Goal: Transaction & Acquisition: Purchase product/service

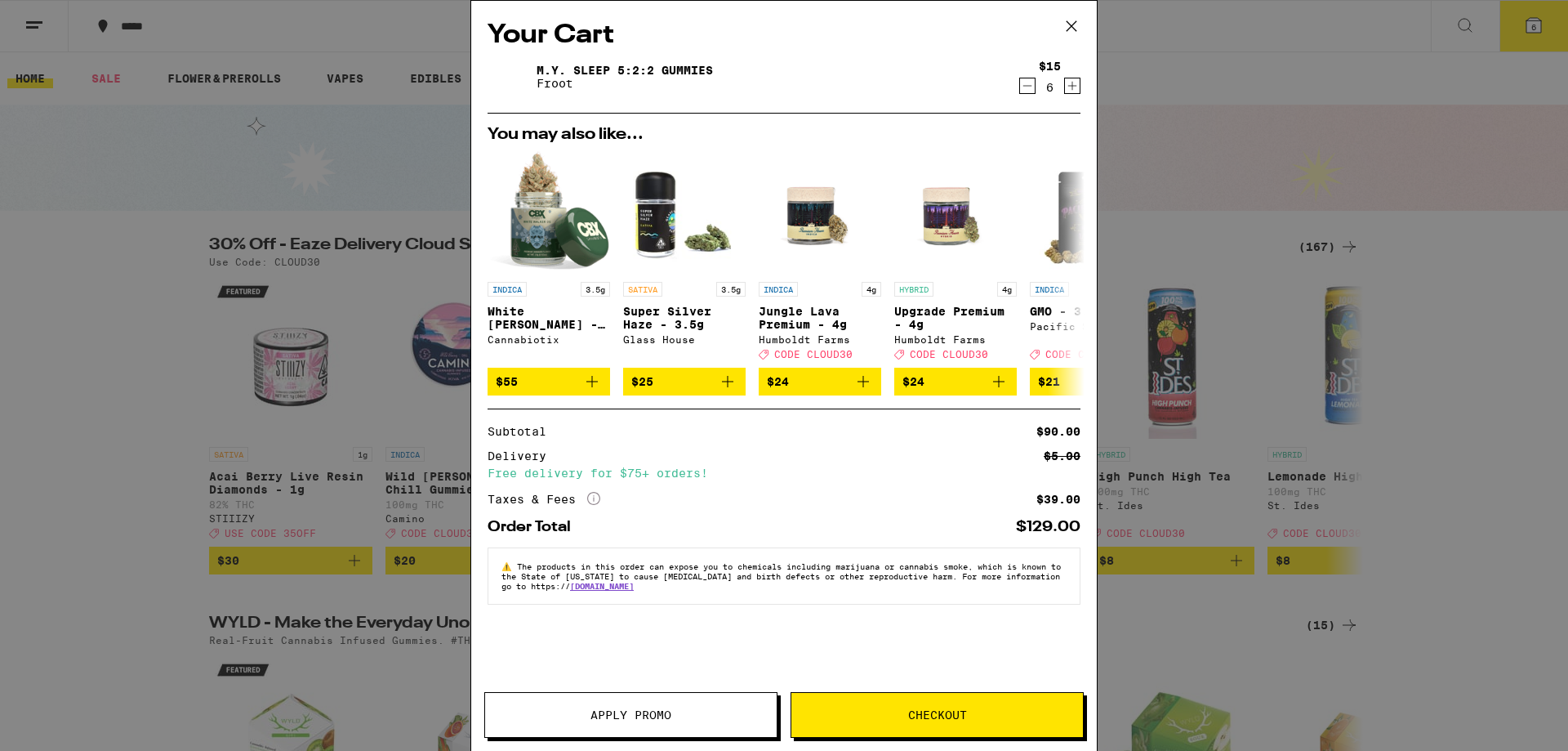
click at [1021, 87] on icon "Decrement" at bounding box center [1026, 86] width 14 height 19
click at [1023, 86] on icon "Decrement" at bounding box center [1026, 86] width 14 height 19
click at [1072, 88] on icon "Increment" at bounding box center [1072, 86] width 9 height 9
click at [1070, 24] on icon at bounding box center [1071, 25] width 25 height 25
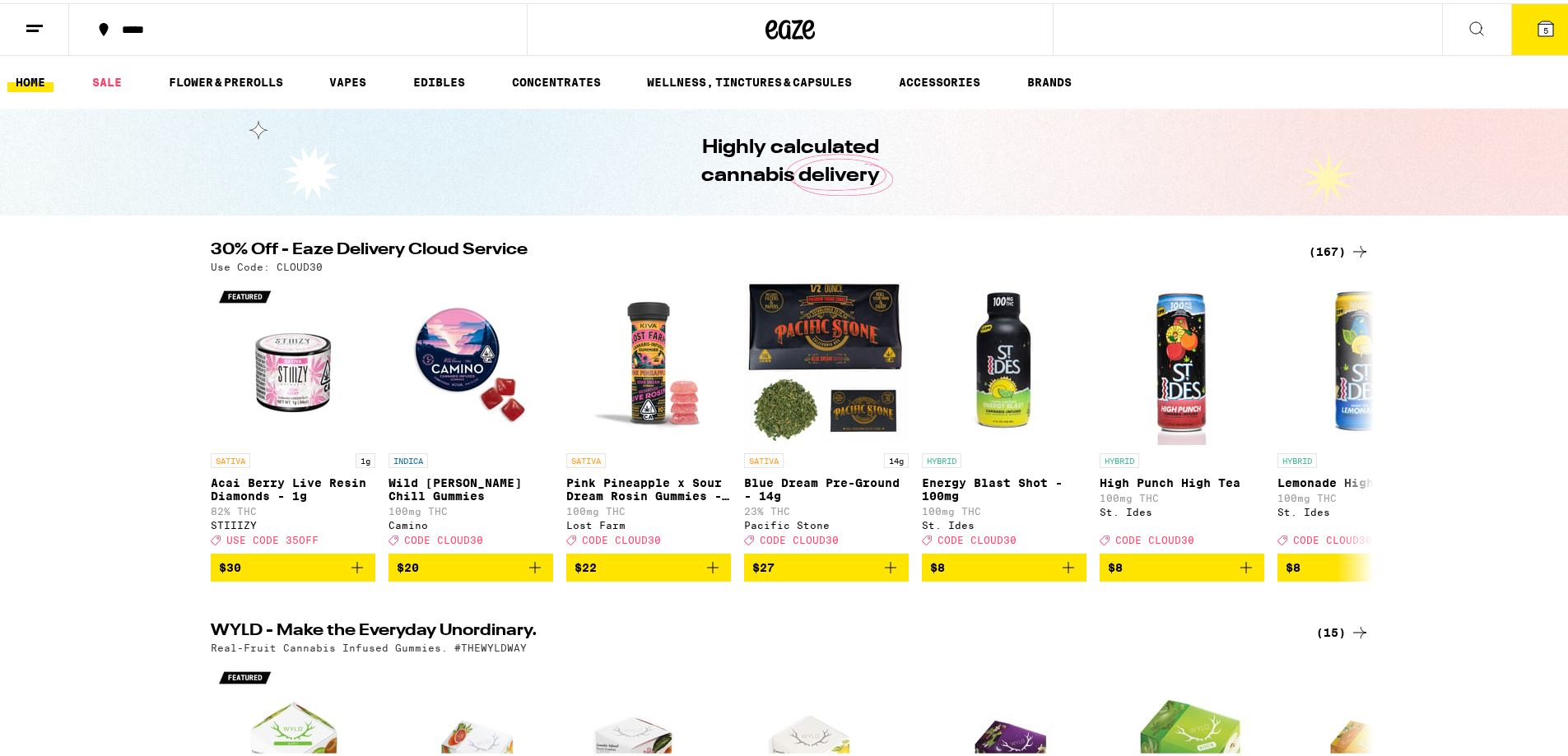
click at [63, 334] on div "30% Off - Eaze Delivery Cloud Service (167) Use Code: CLOUD30 SATIVA 1g Acai Be…" at bounding box center [790, 408] width 1580 height 340
click at [26, 78] on link "HOME" at bounding box center [31, 78] width 46 height 20
click at [32, 77] on link "HOME" at bounding box center [31, 78] width 46 height 20
click at [1538, 27] on icon at bounding box center [1545, 25] width 14 height 14
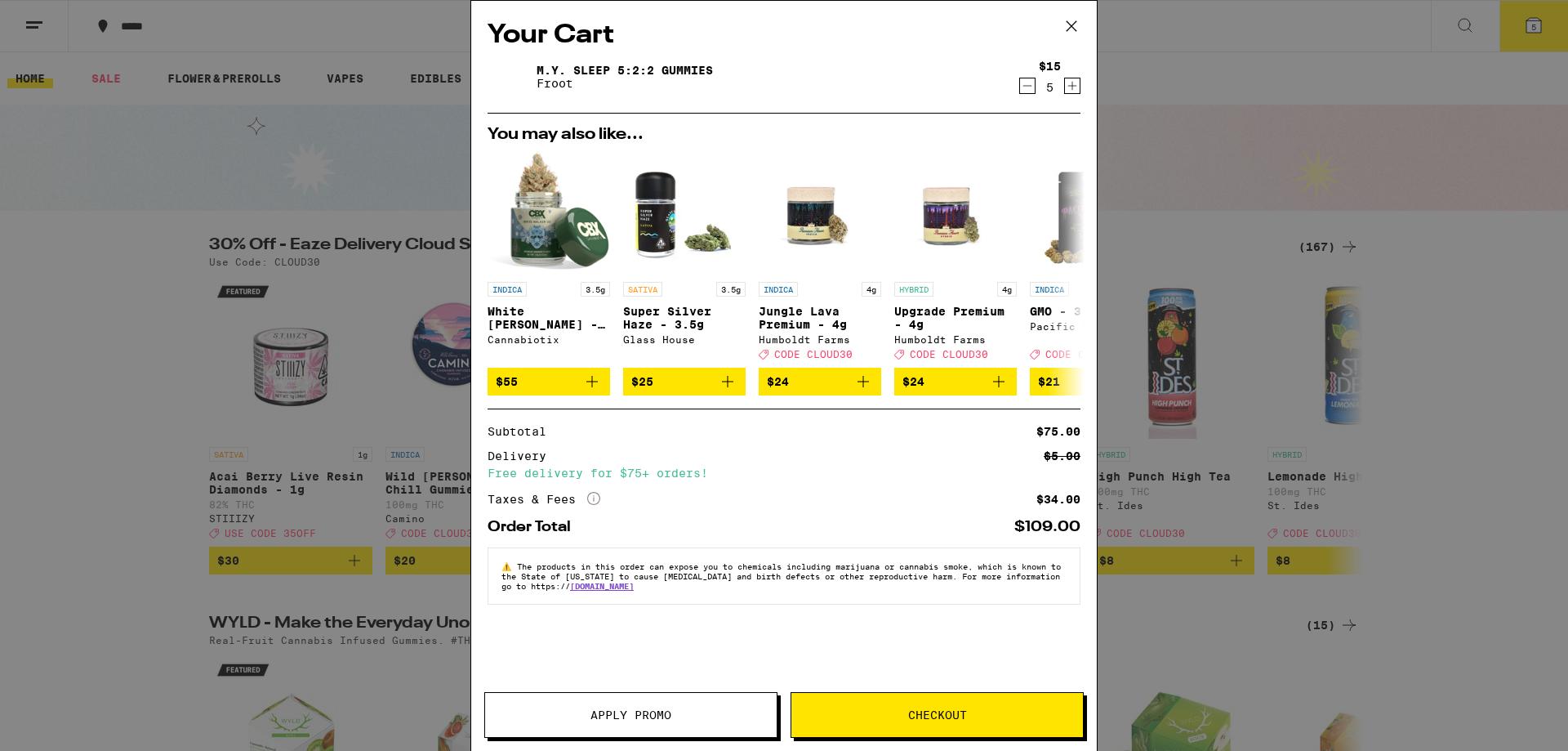
click at [1067, 25] on icon at bounding box center [1071, 25] width 25 height 25
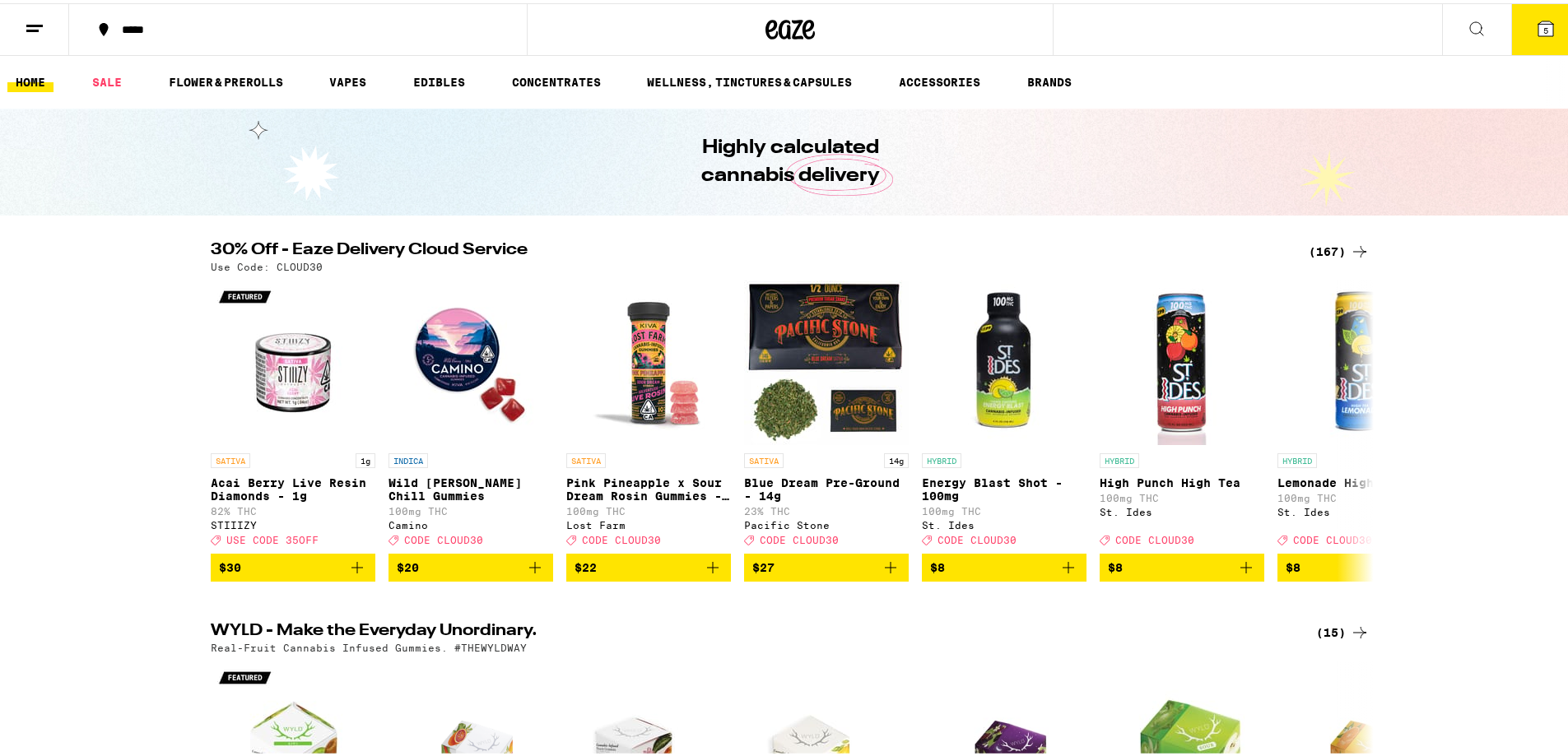
click at [29, 24] on icon at bounding box center [34, 25] width 20 height 20
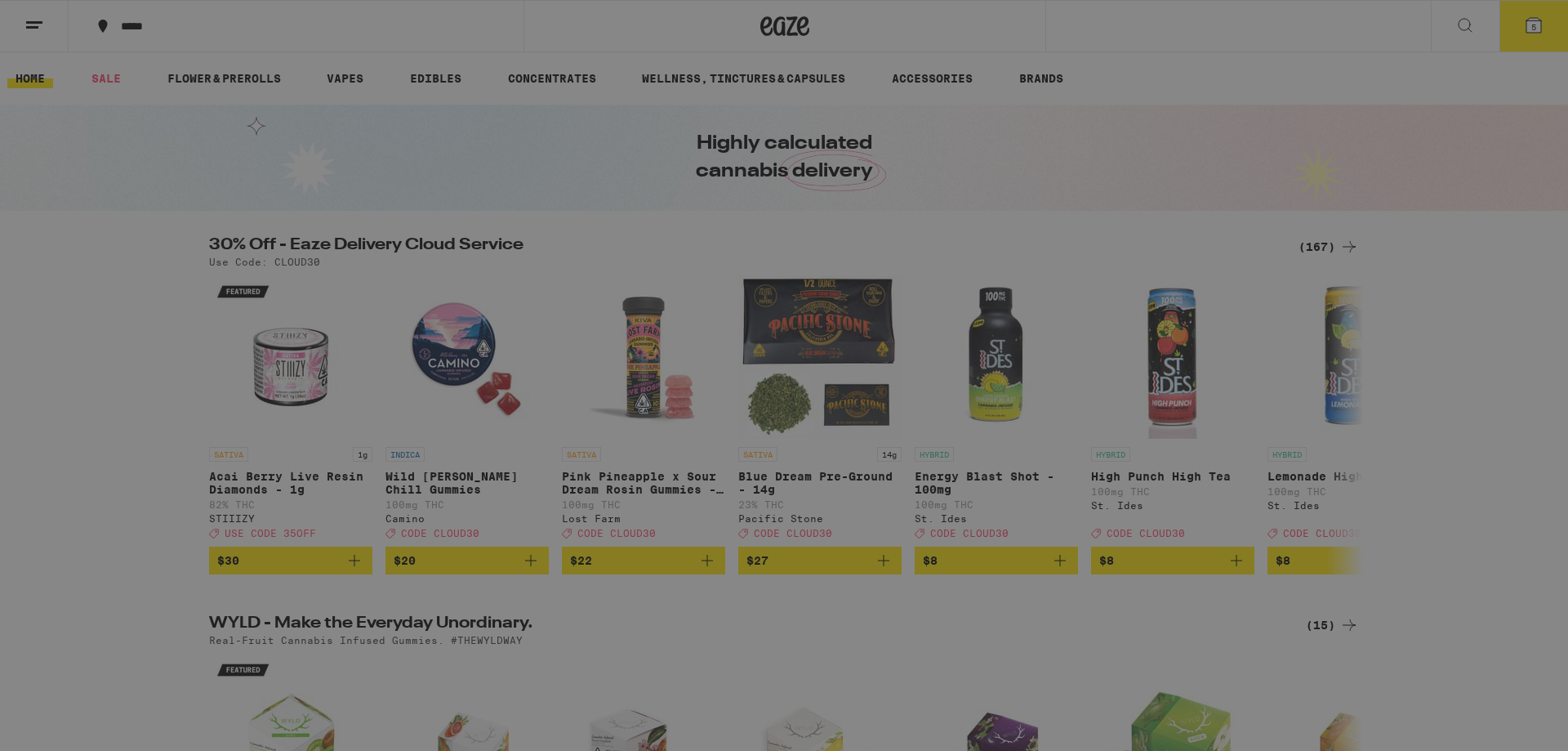
click at [136, 619] on link "Logout" at bounding box center [226, 616] width 287 height 19
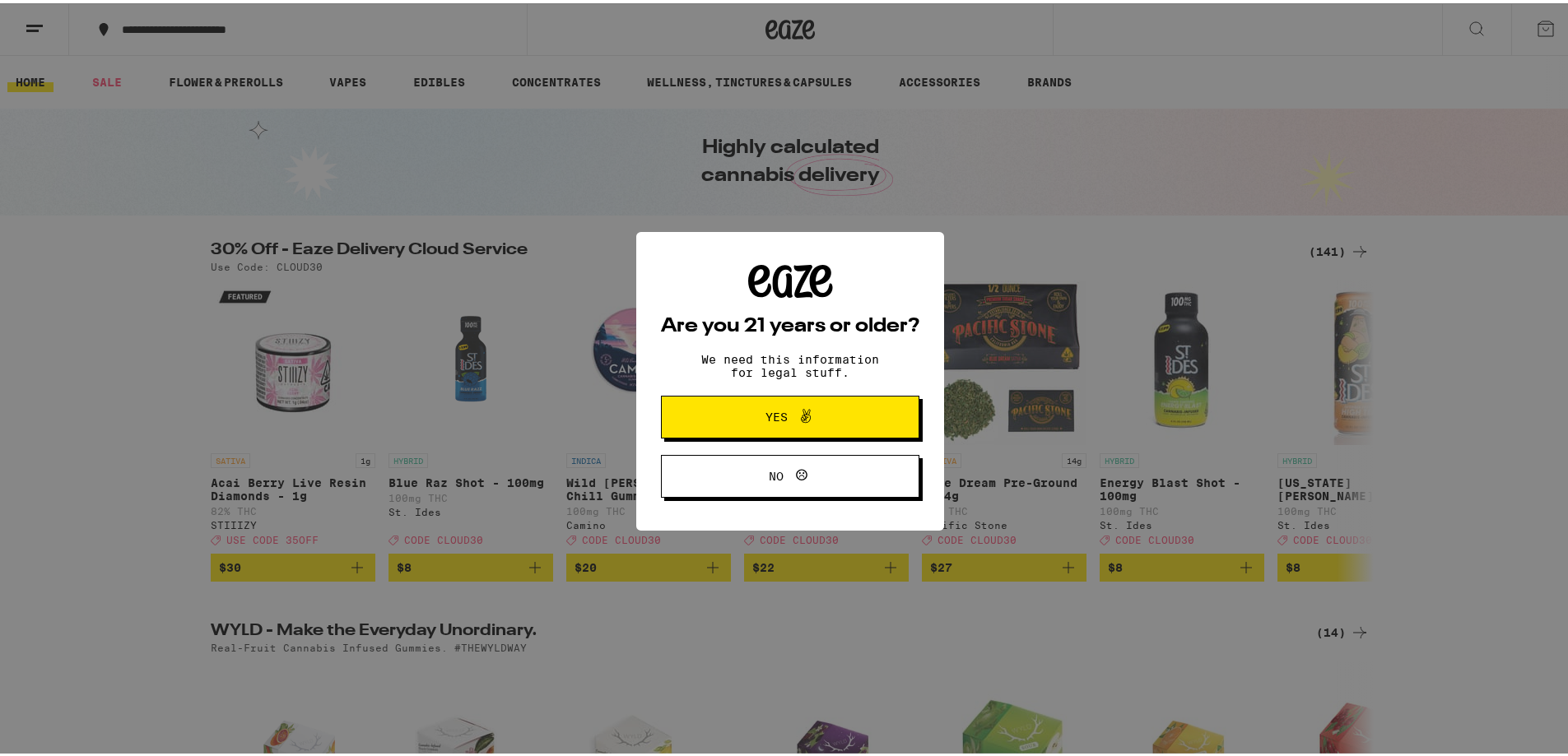
click at [788, 415] on span at bounding box center [801, 413] width 28 height 21
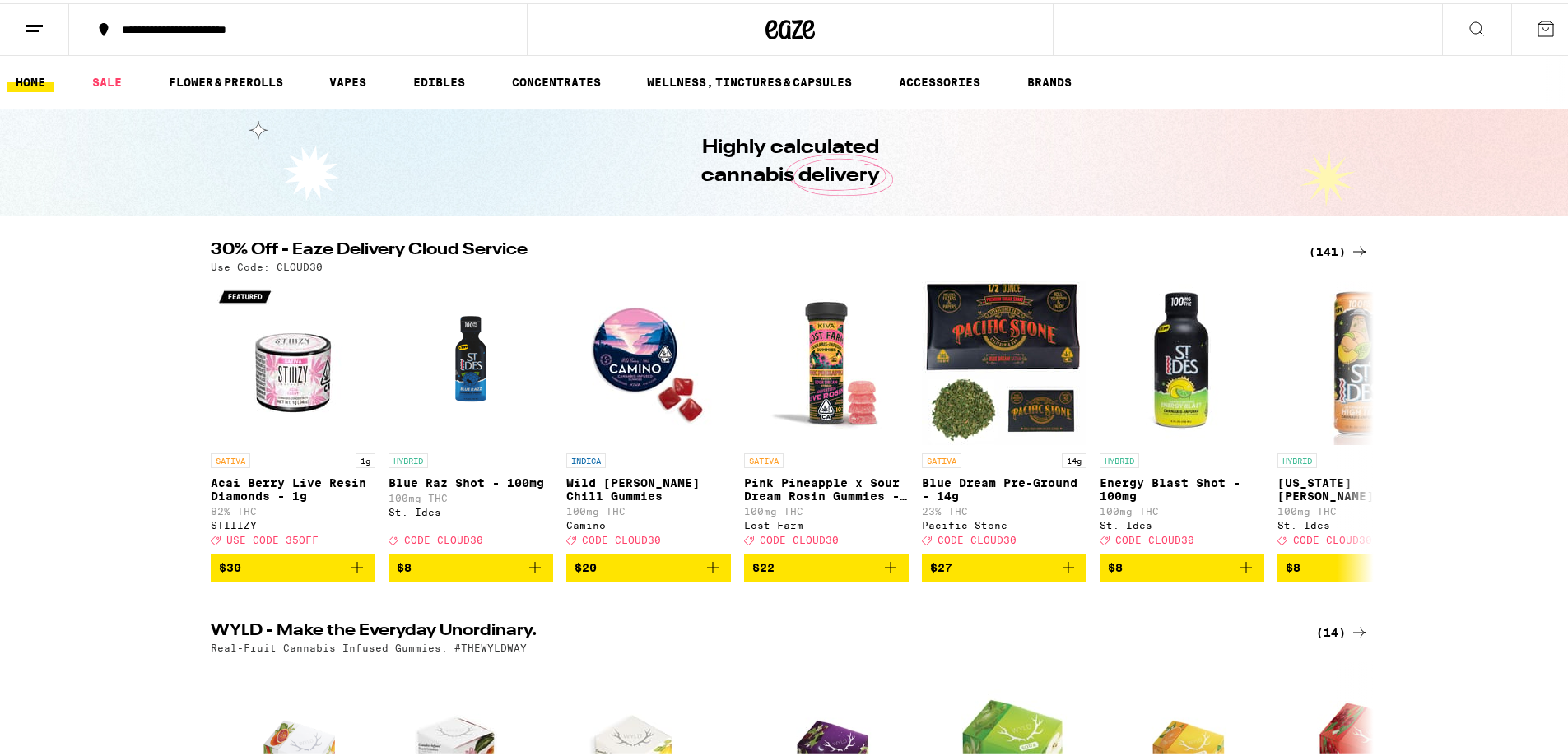
click at [1357, 251] on icon at bounding box center [1359, 248] width 20 height 20
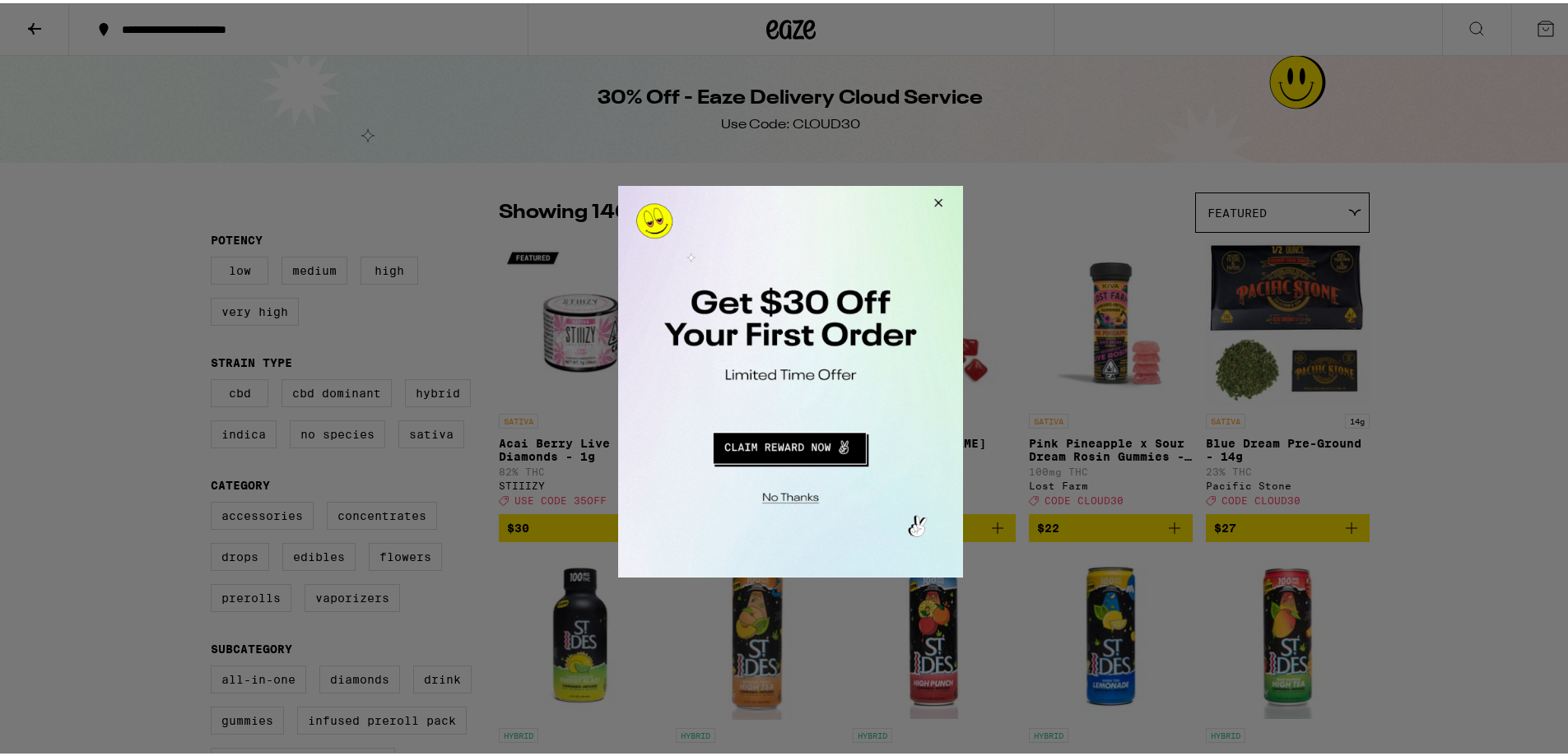
click at [941, 200] on button "Close Modal" at bounding box center [934, 205] width 44 height 39
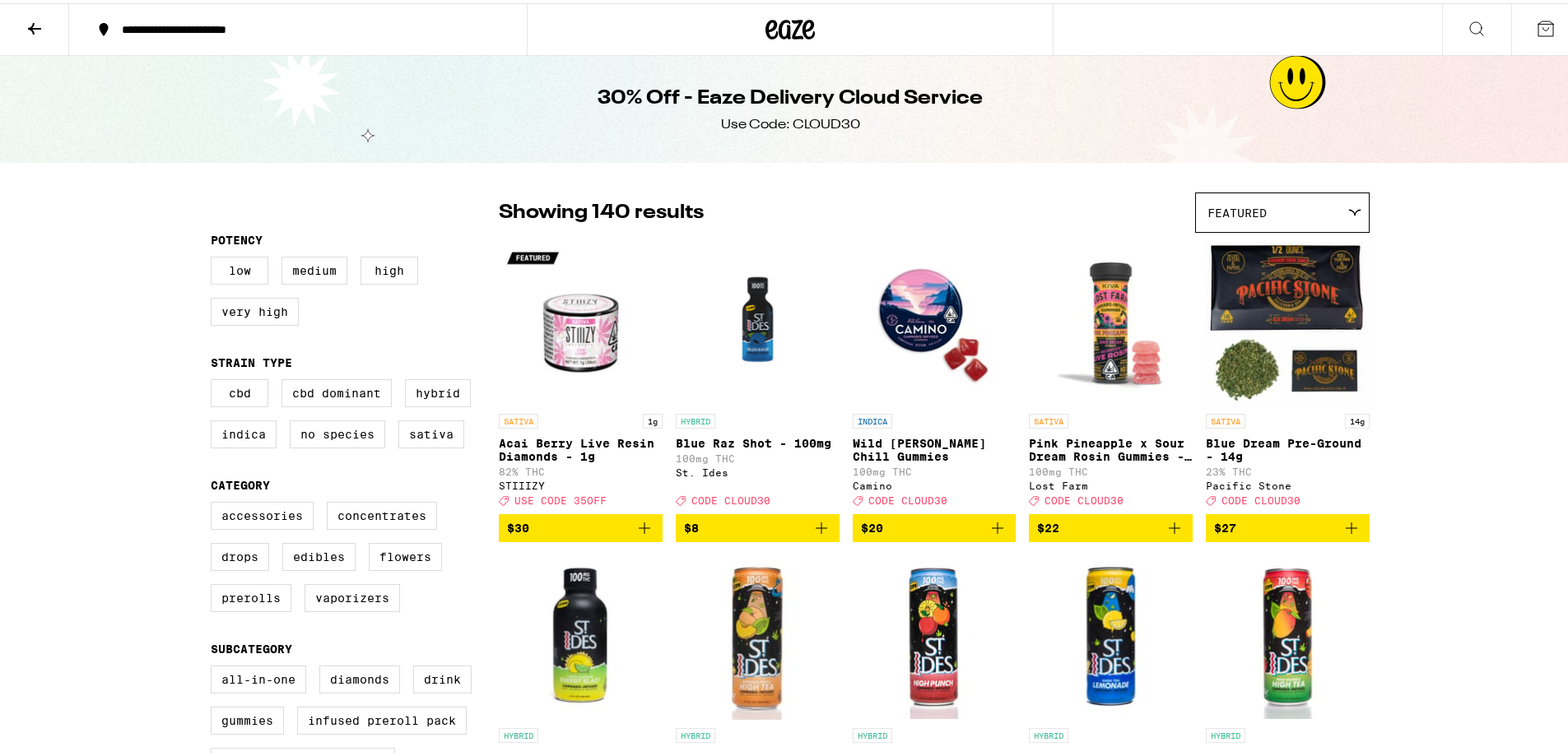
click at [31, 26] on icon at bounding box center [34, 25] width 20 height 20
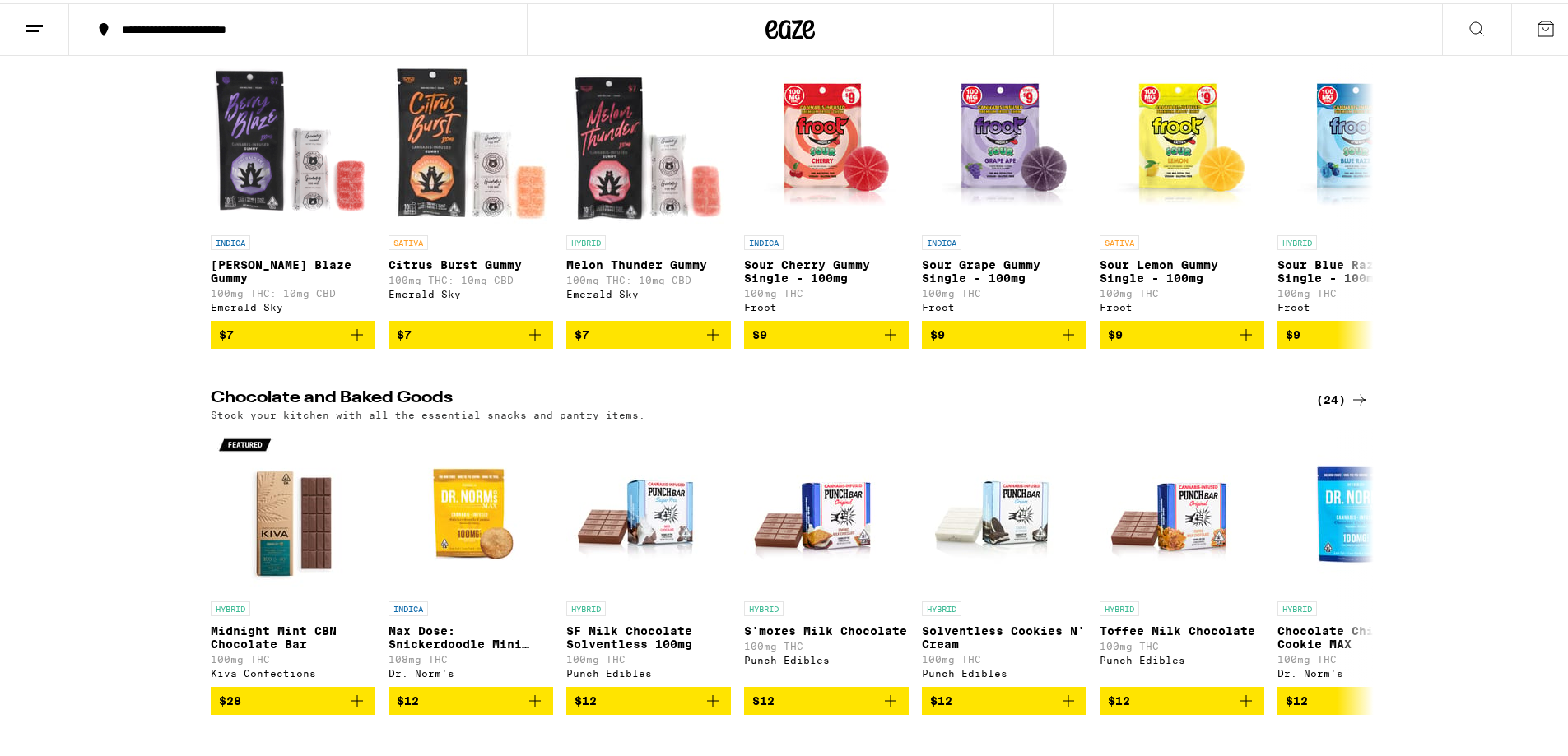
scroll to position [4689, 0]
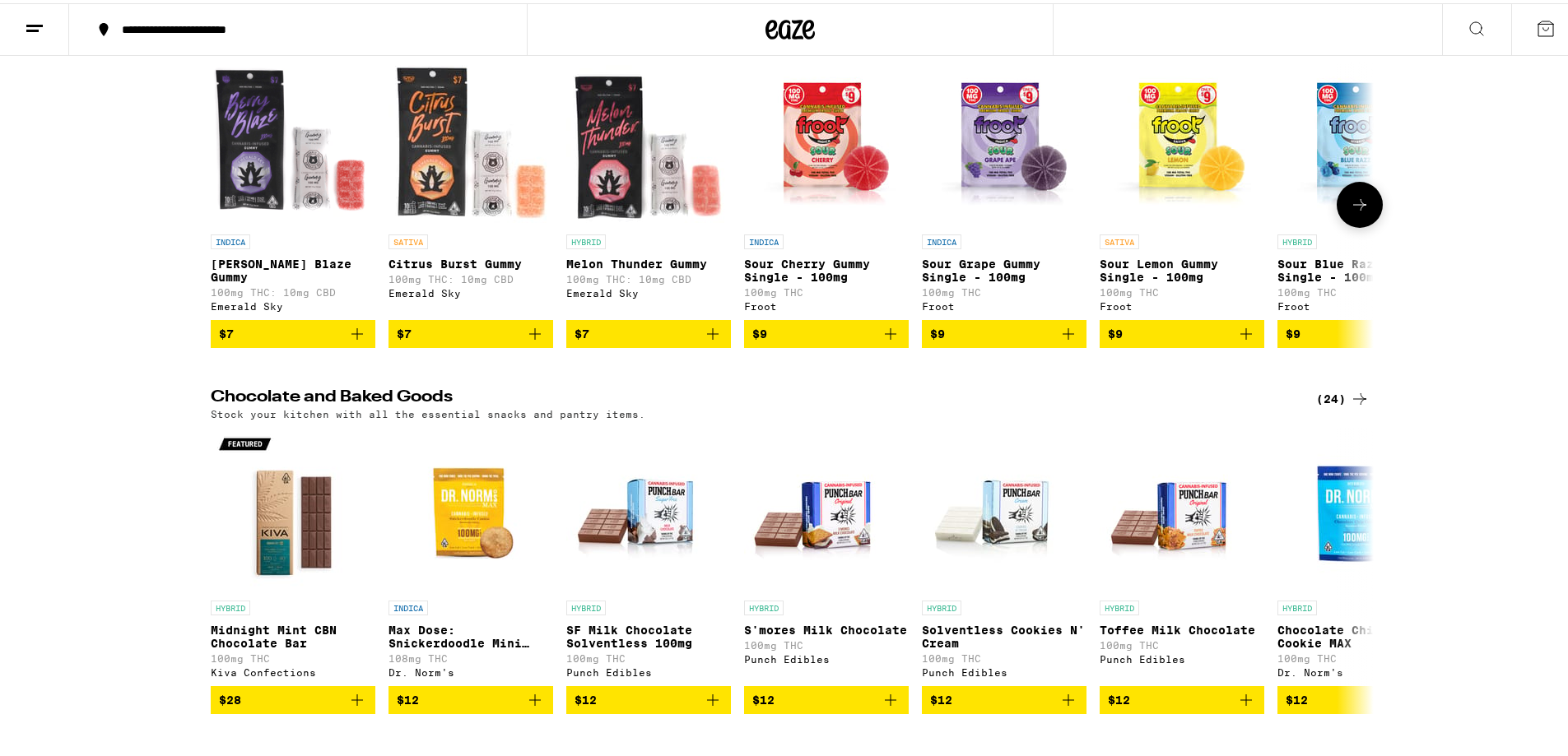
click at [1353, 211] on icon at bounding box center [1359, 201] width 20 height 20
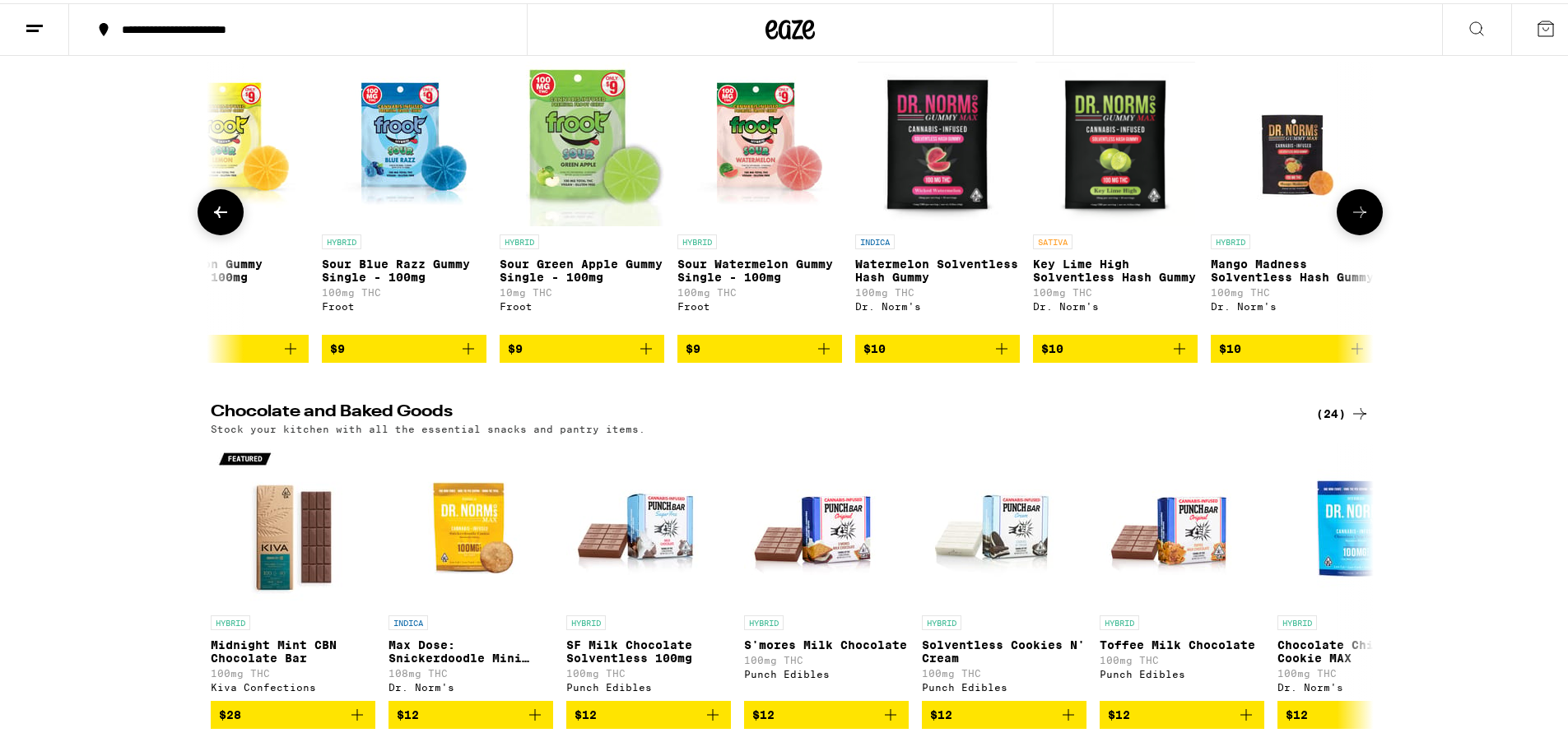
scroll to position [0, 980]
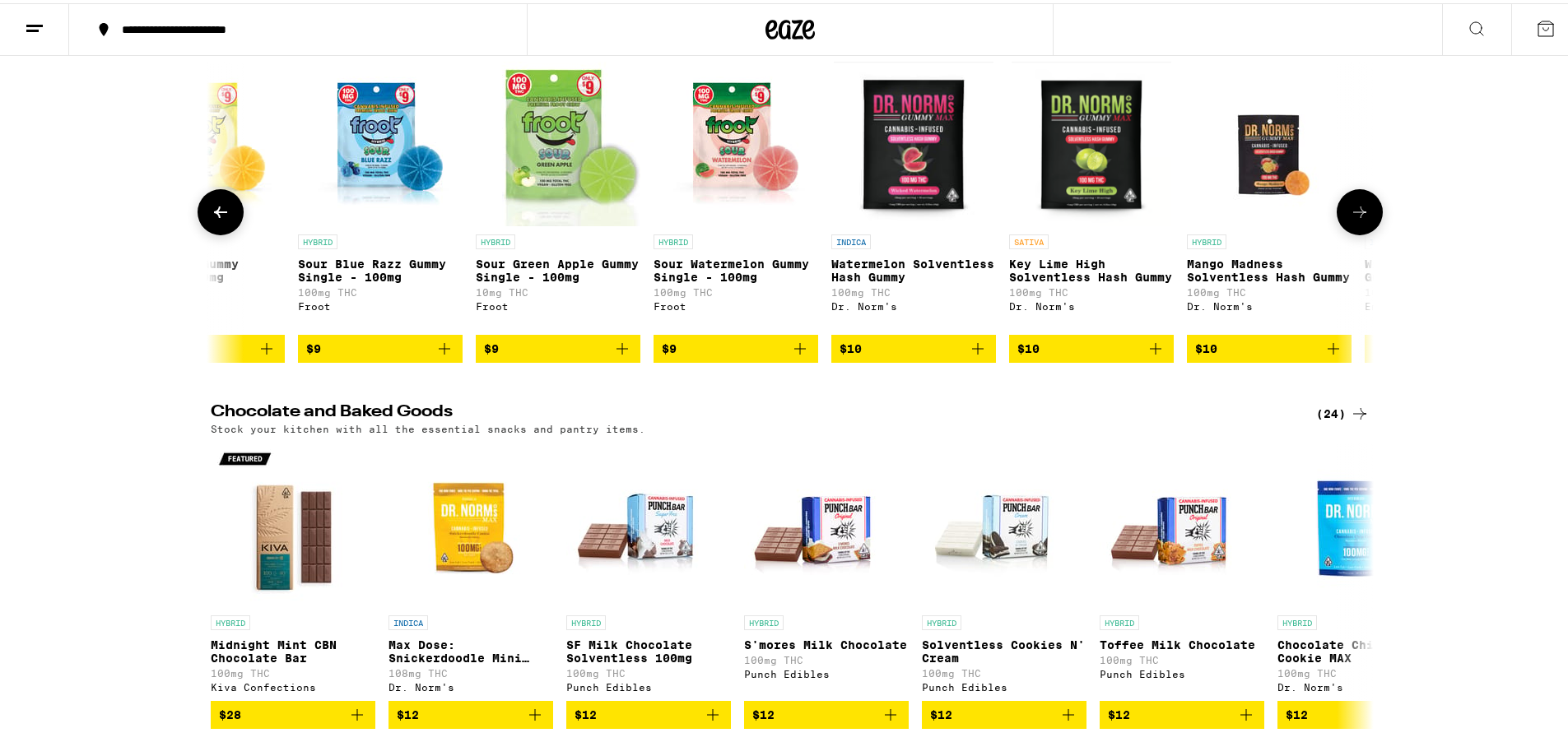
click at [1353, 219] on icon at bounding box center [1359, 209] width 20 height 20
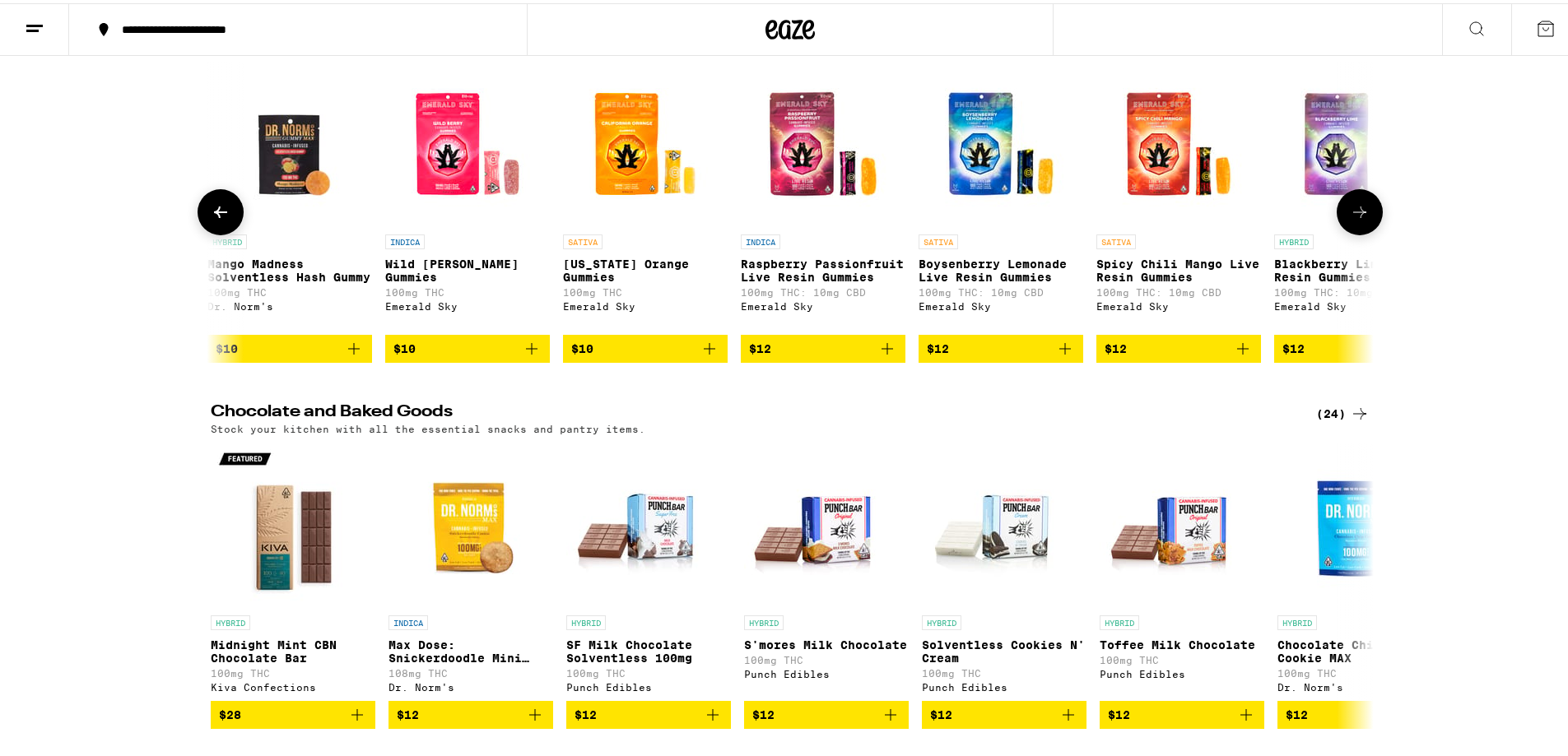
click at [1353, 219] on icon at bounding box center [1359, 209] width 20 height 20
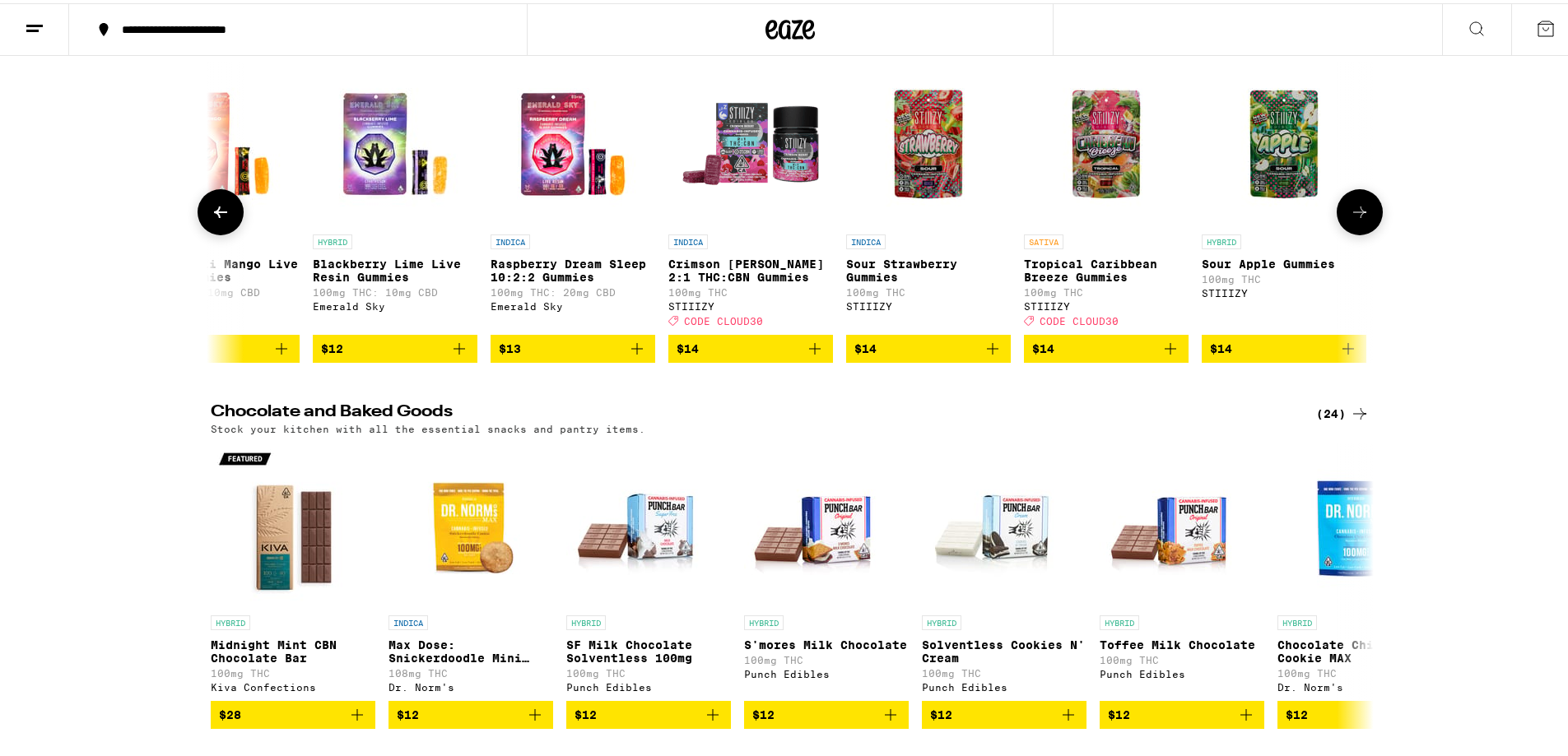
scroll to position [0, 2938]
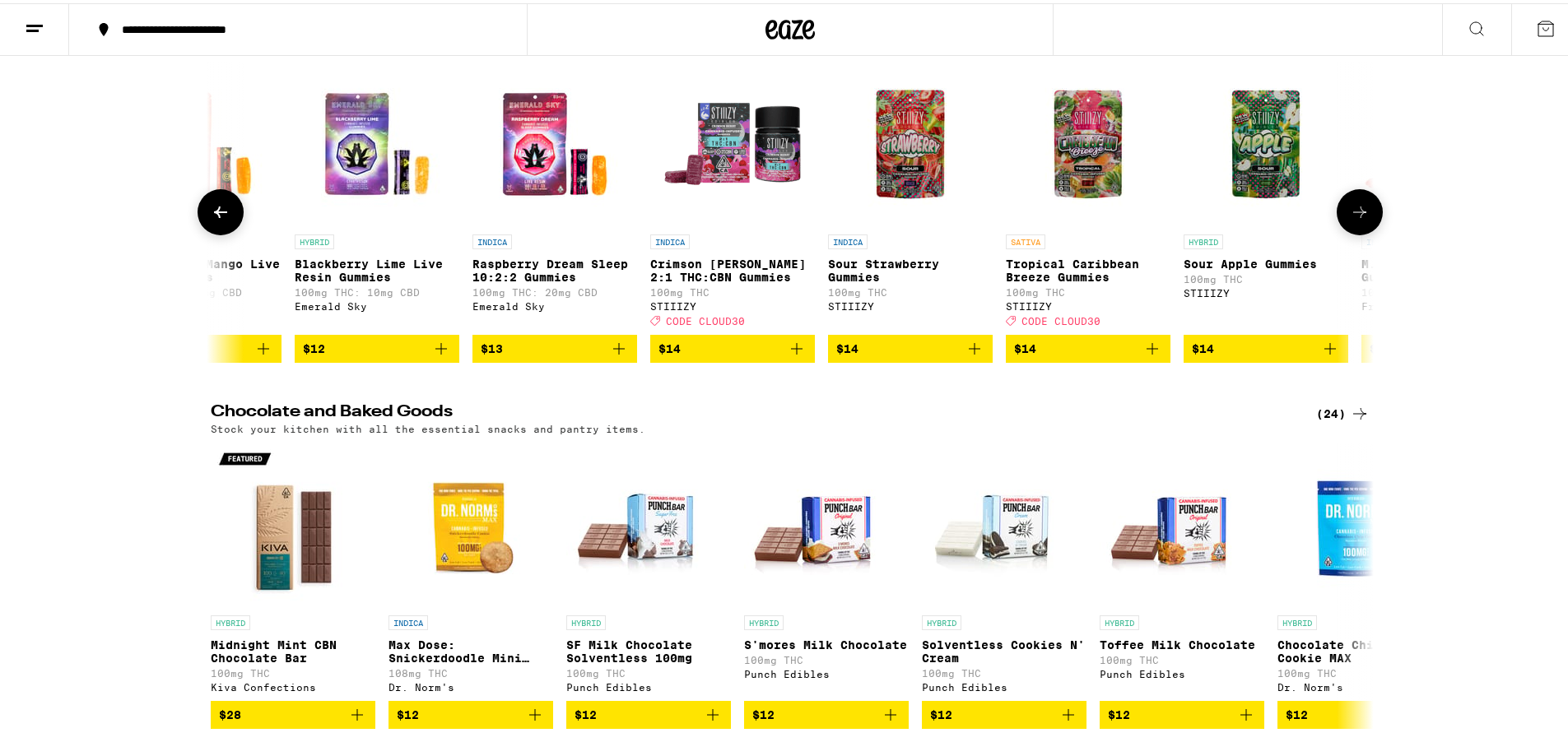
click at [1353, 219] on icon at bounding box center [1359, 209] width 20 height 20
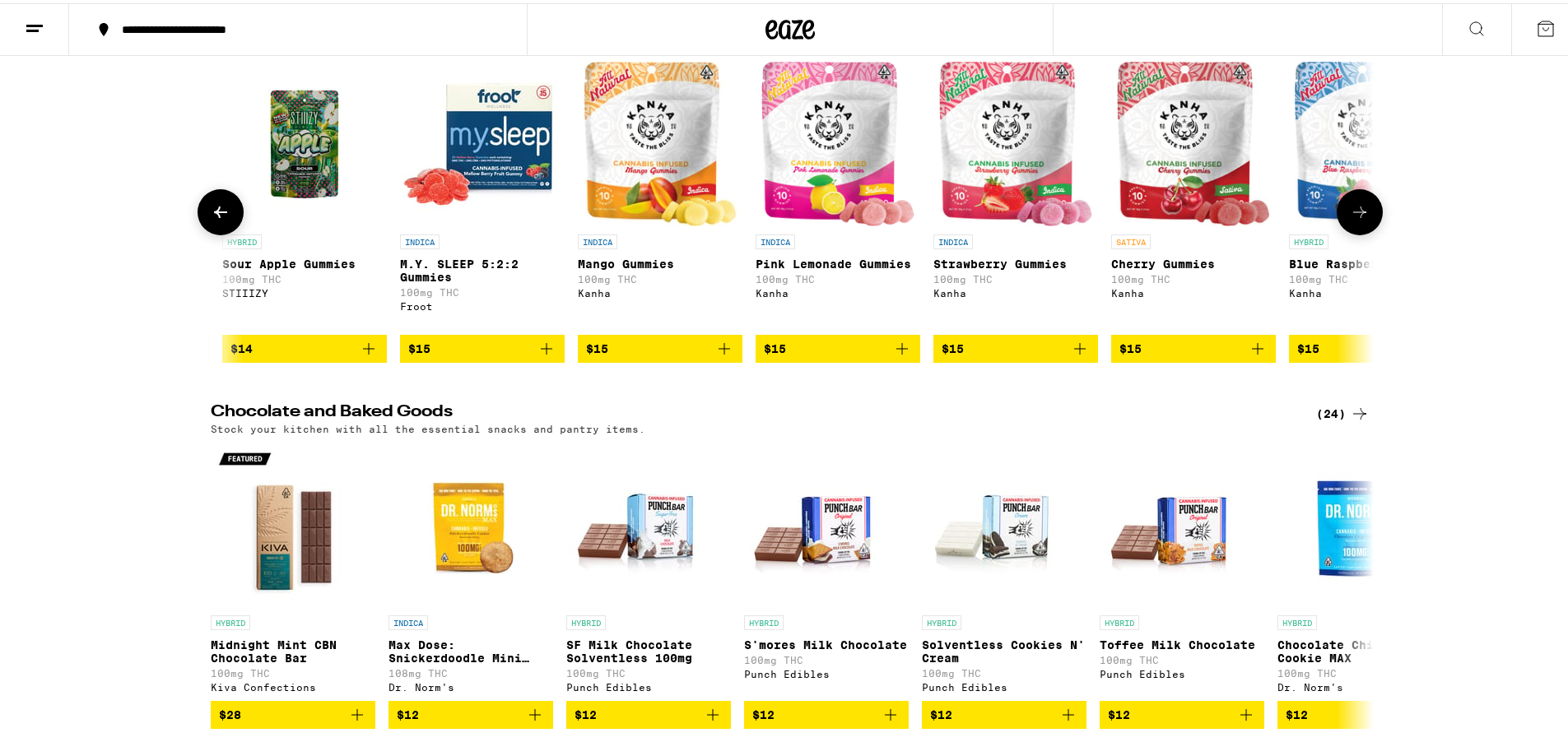
scroll to position [0, 3917]
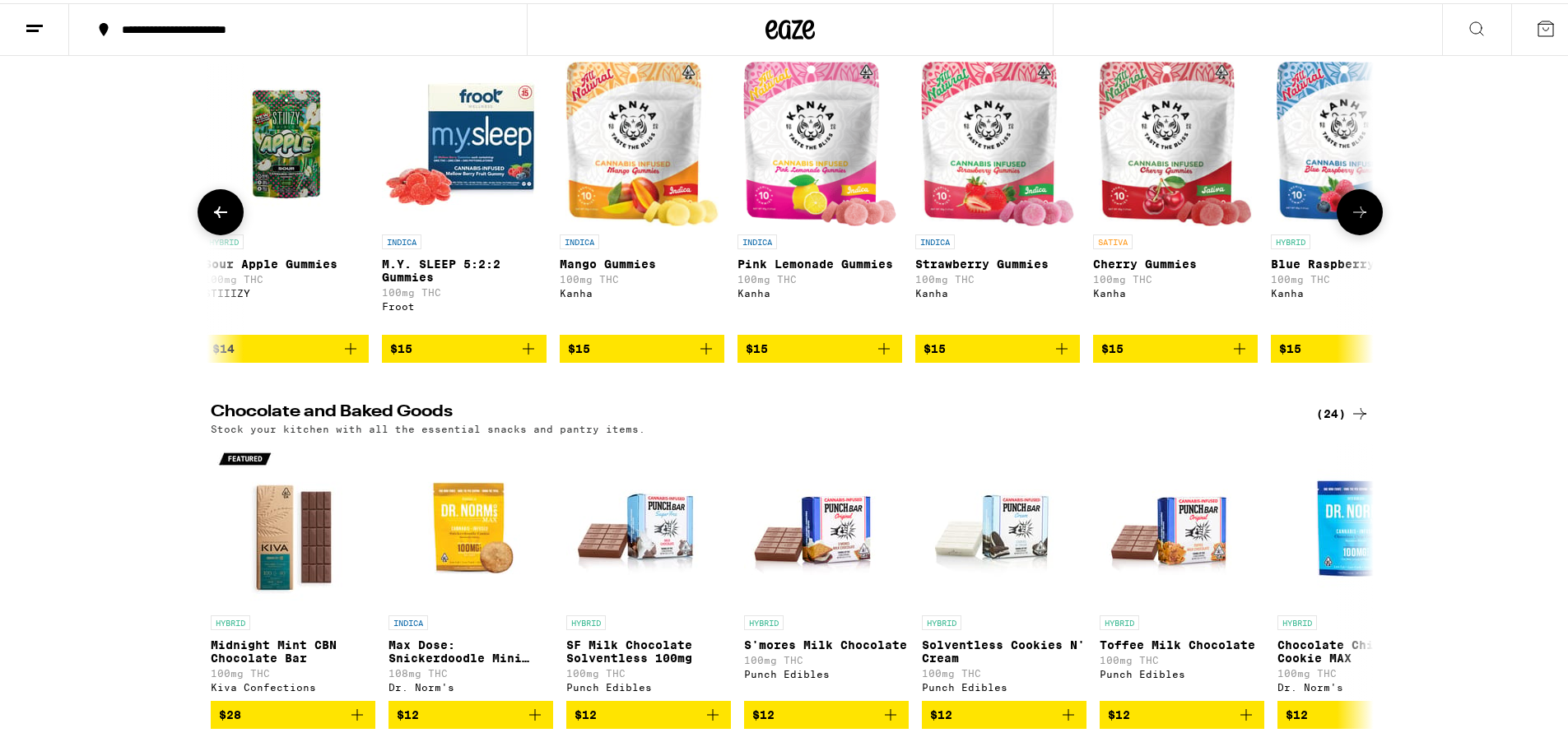
click at [479, 355] on span "$15" at bounding box center [464, 345] width 148 height 20
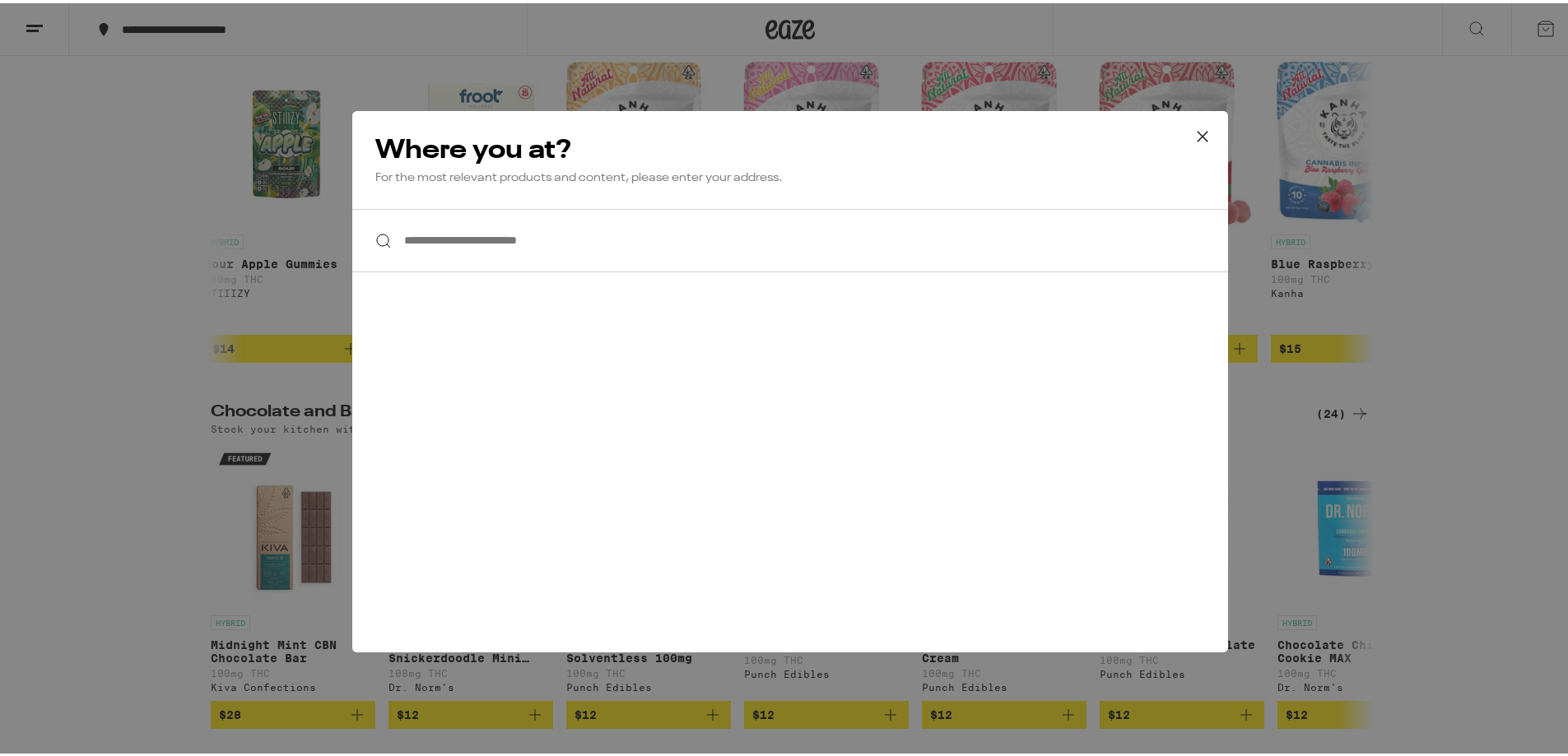
click at [443, 239] on input "**********" at bounding box center [790, 237] width 876 height 63
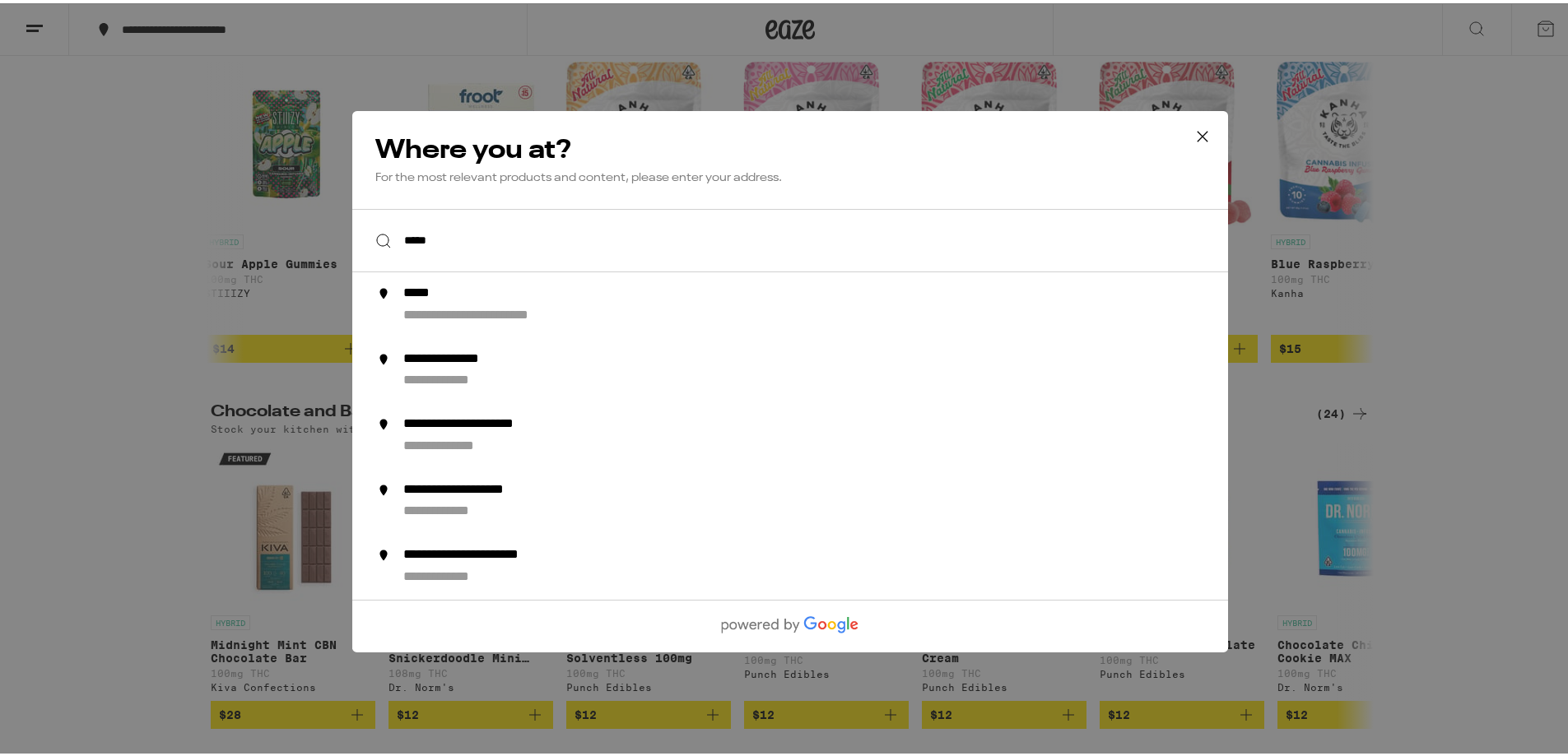
type input "****"
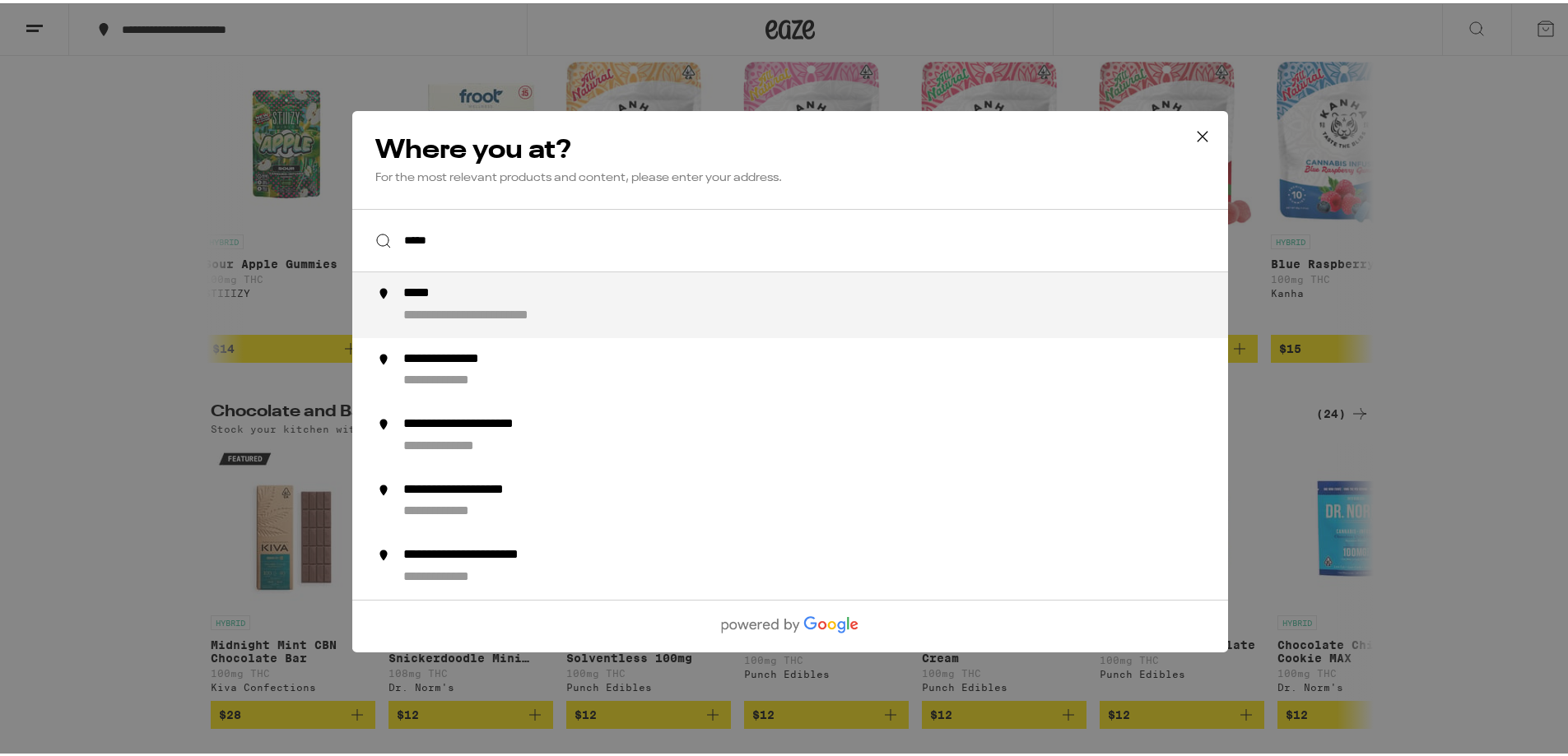
click at [1197, 131] on icon at bounding box center [1202, 133] width 25 height 25
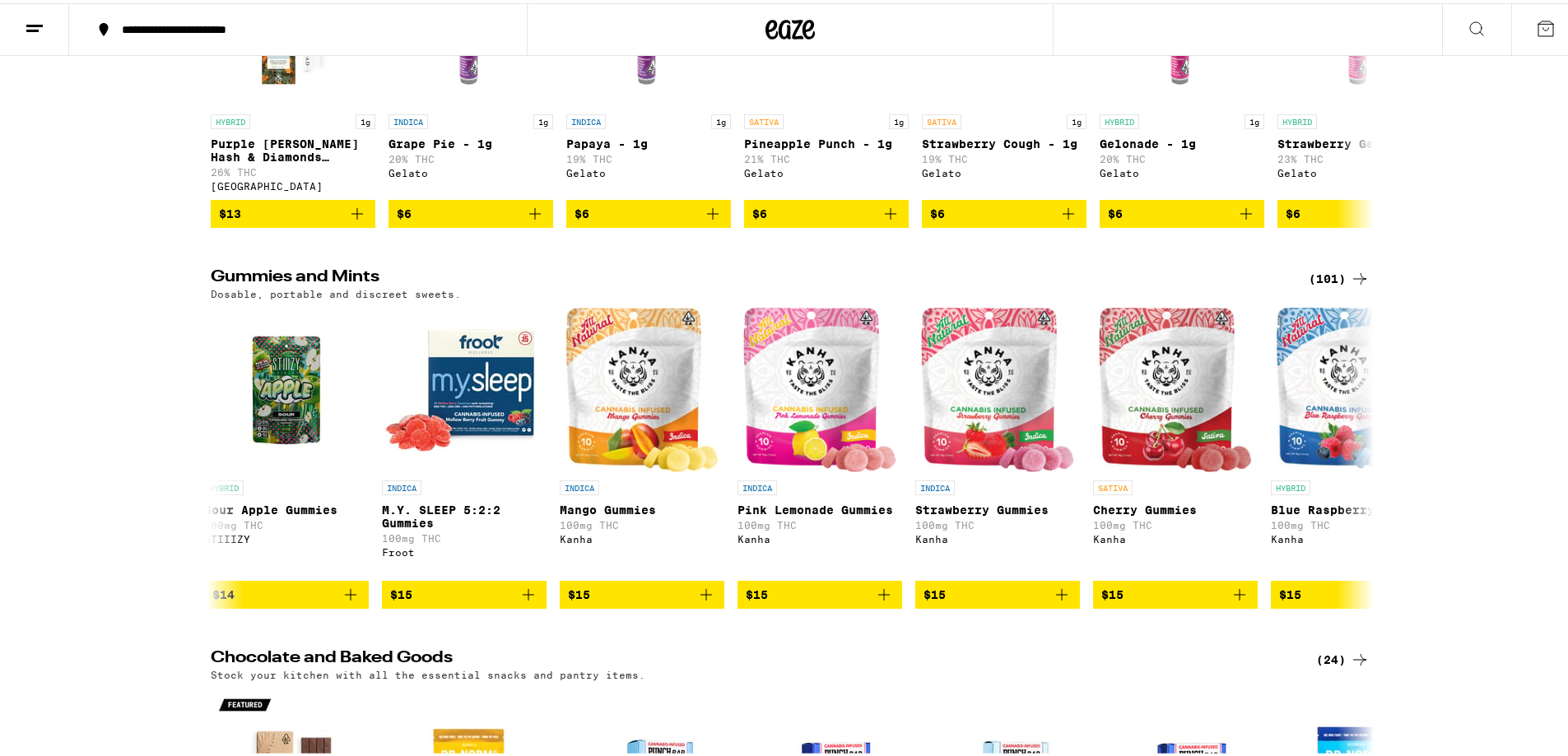
scroll to position [4442, 0]
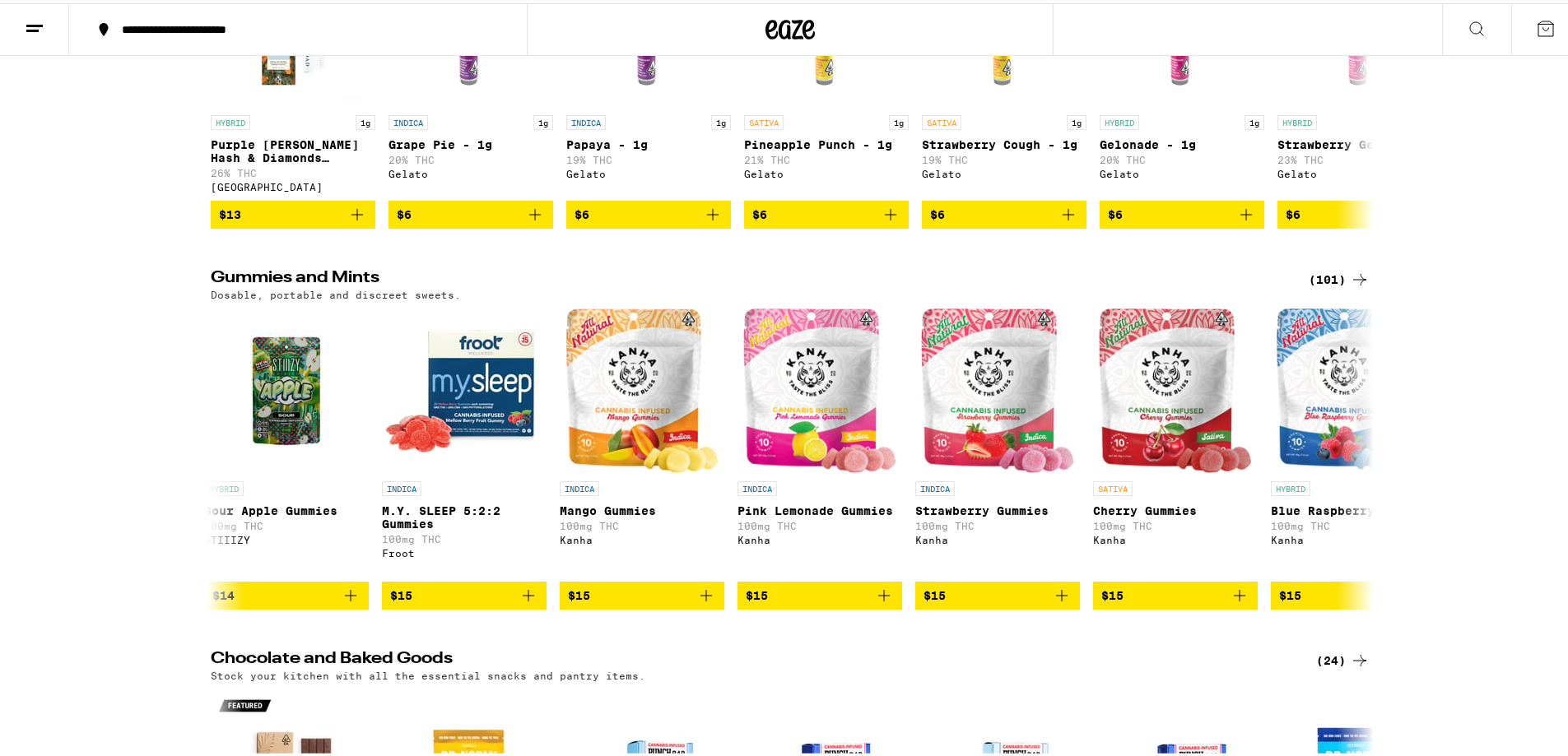
click at [1536, 30] on icon at bounding box center [1545, 25] width 20 height 20
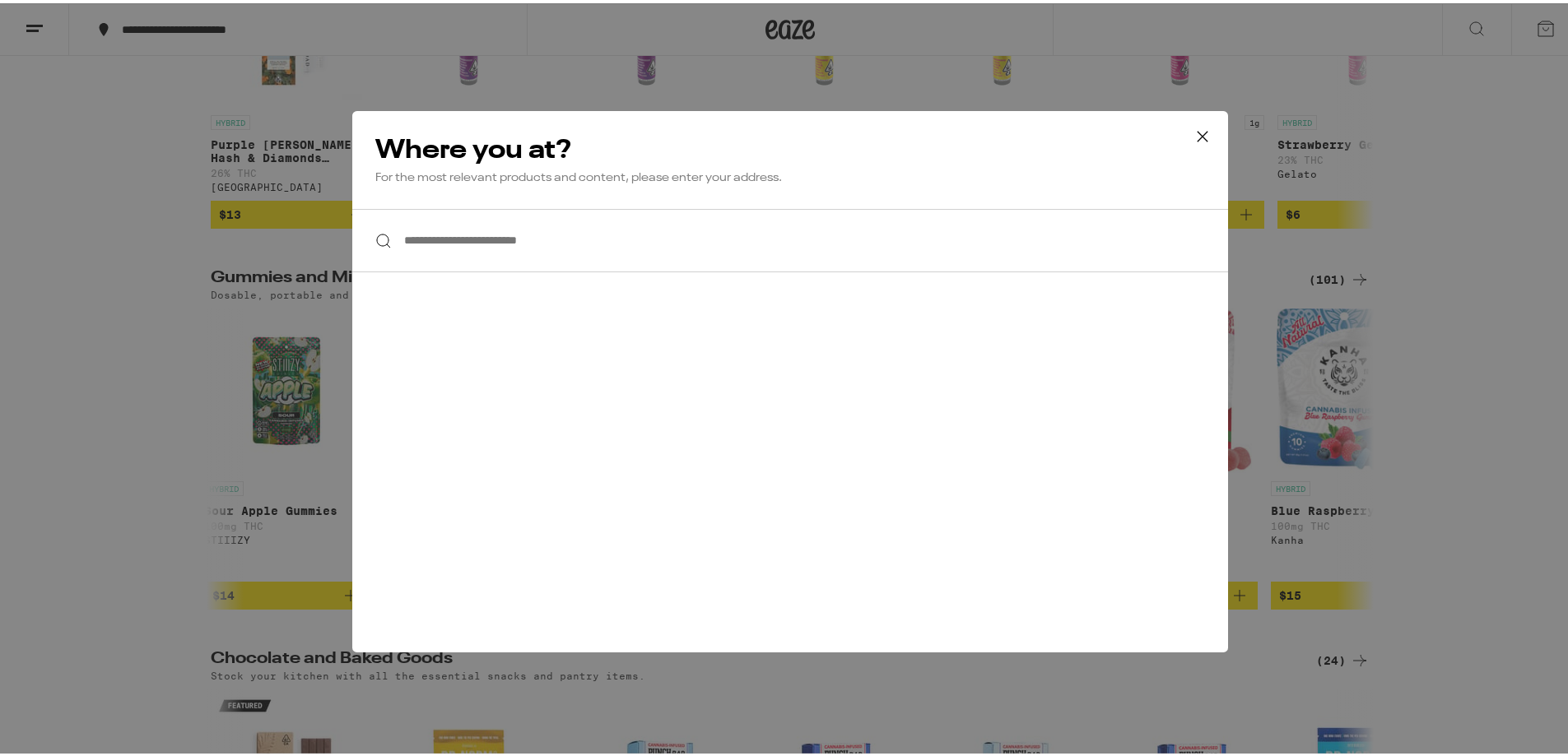
click at [1195, 132] on icon at bounding box center [1202, 133] width 25 height 25
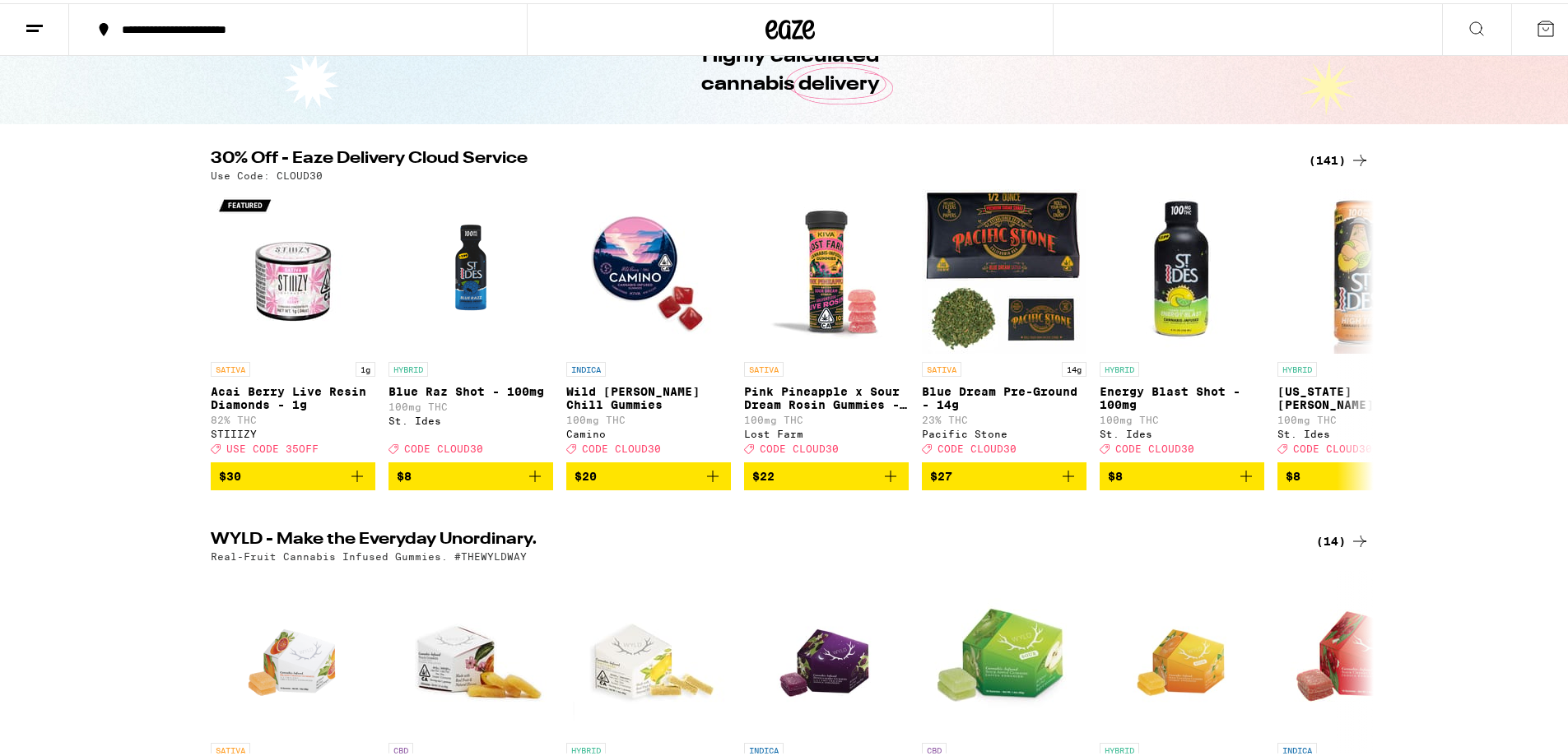
scroll to position [0, 0]
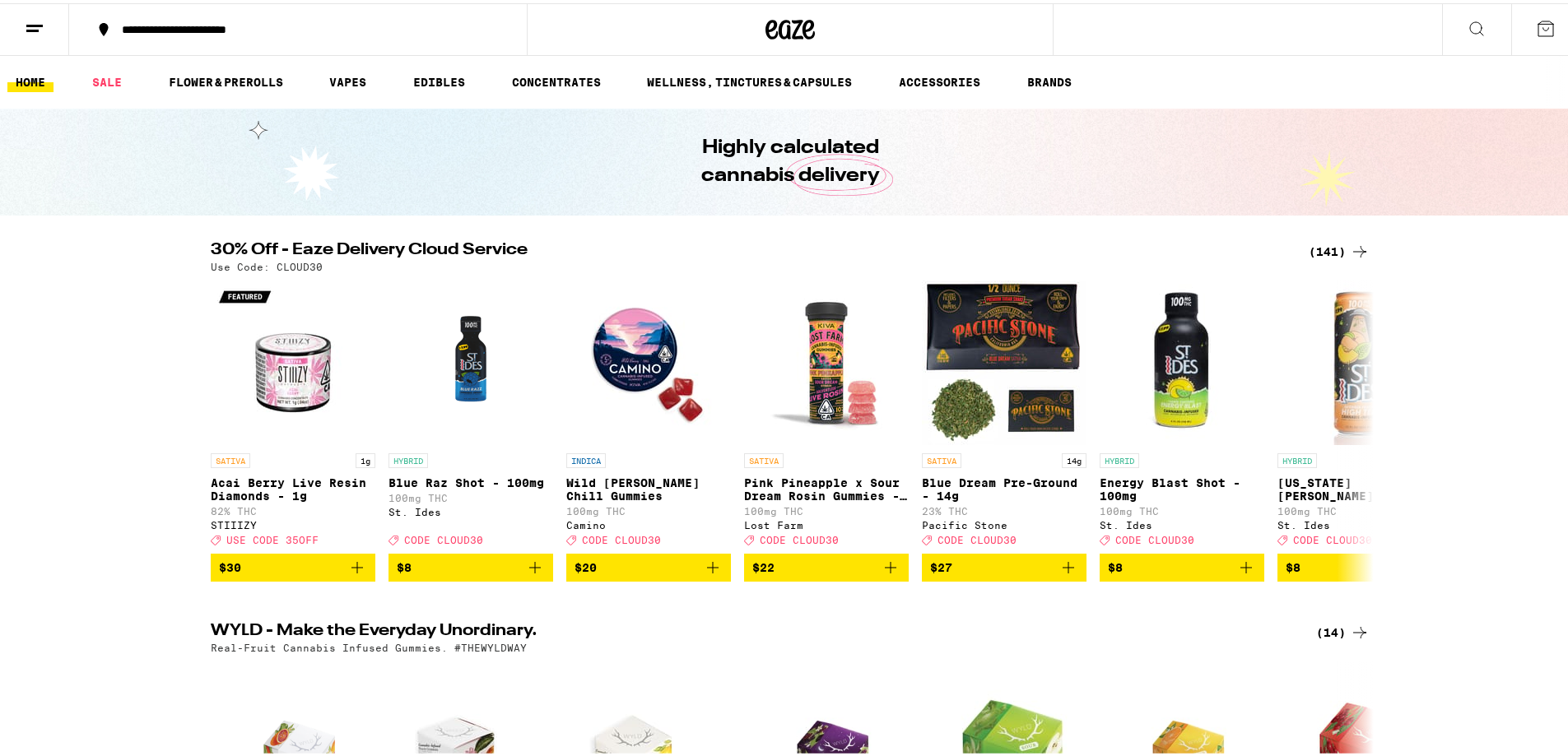
click at [1538, 26] on icon at bounding box center [1545, 25] width 14 height 14
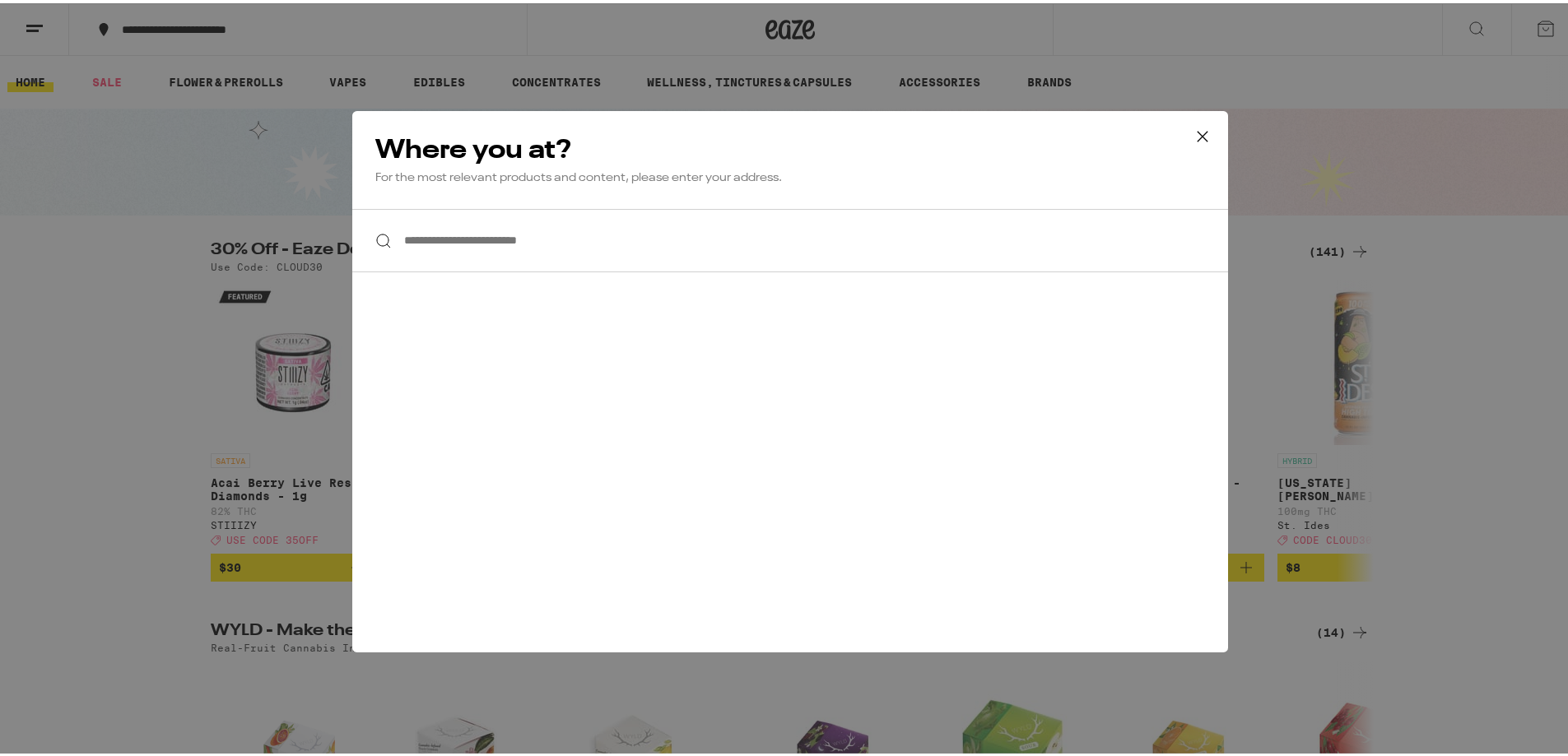
click at [473, 245] on input "**********" at bounding box center [790, 237] width 876 height 63
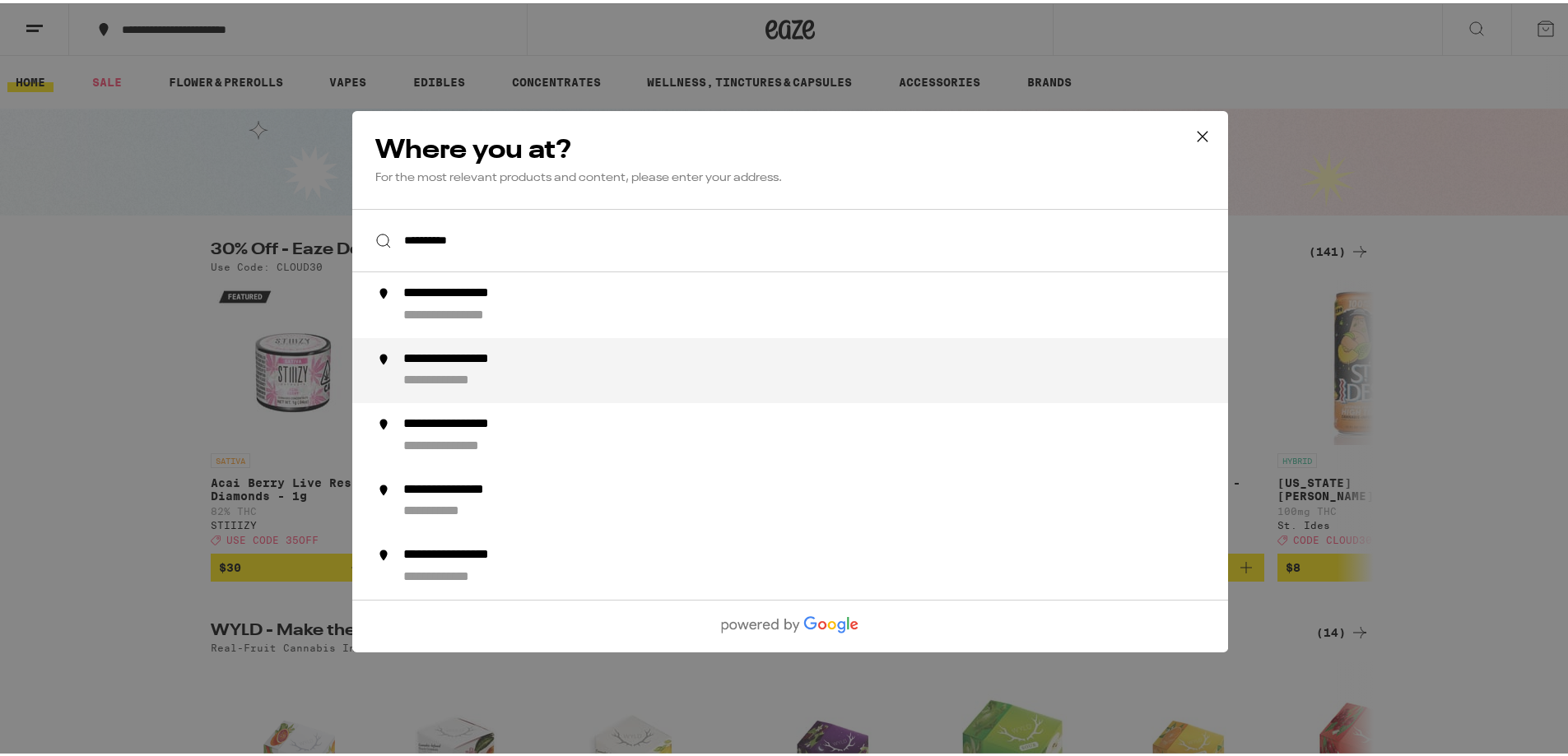
click at [454, 355] on div "**********" at bounding box center [476, 355] width 145 height 17
type input "**********"
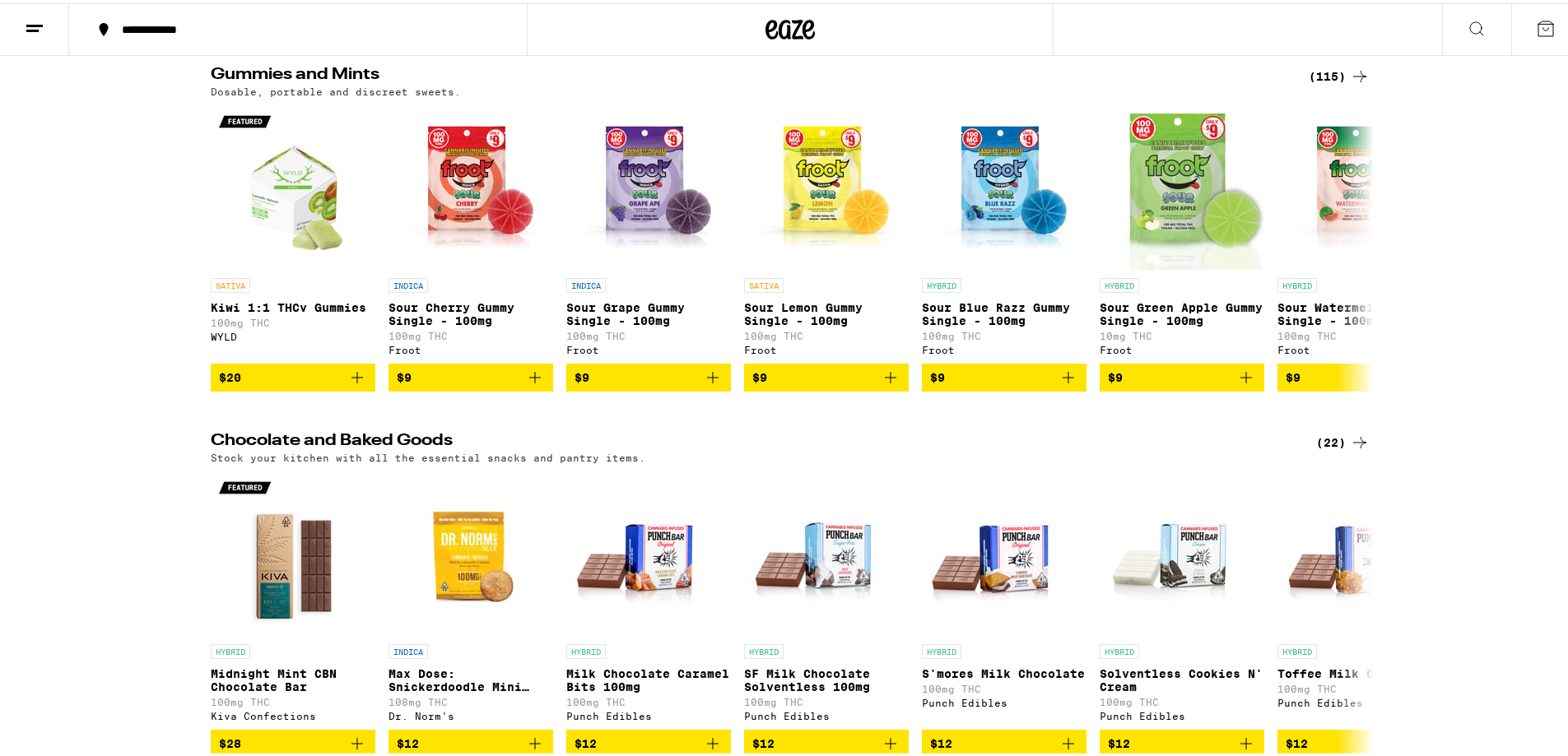
scroll to position [5100, 0]
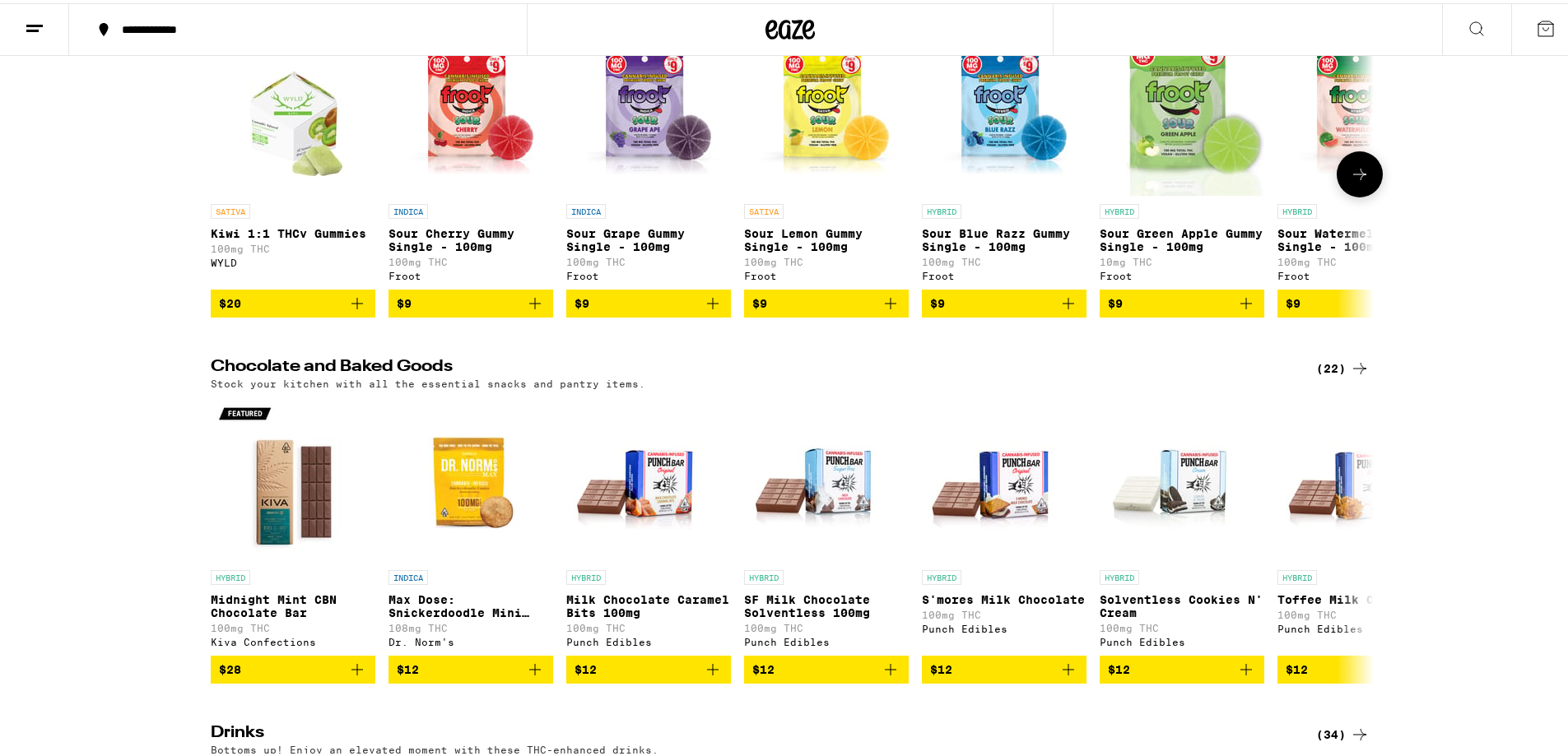
click at [1358, 181] on icon at bounding box center [1359, 170] width 20 height 20
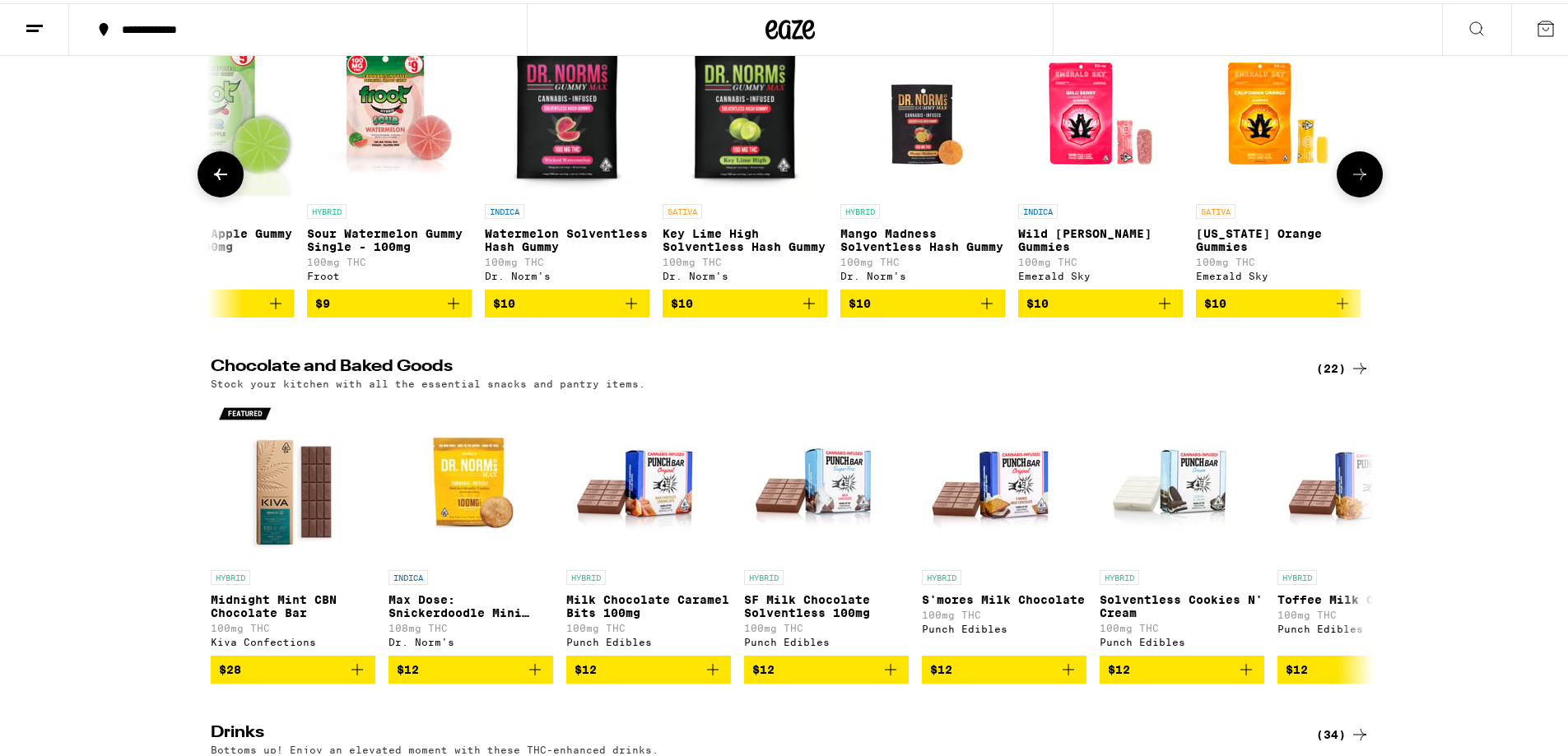
scroll to position [0, 980]
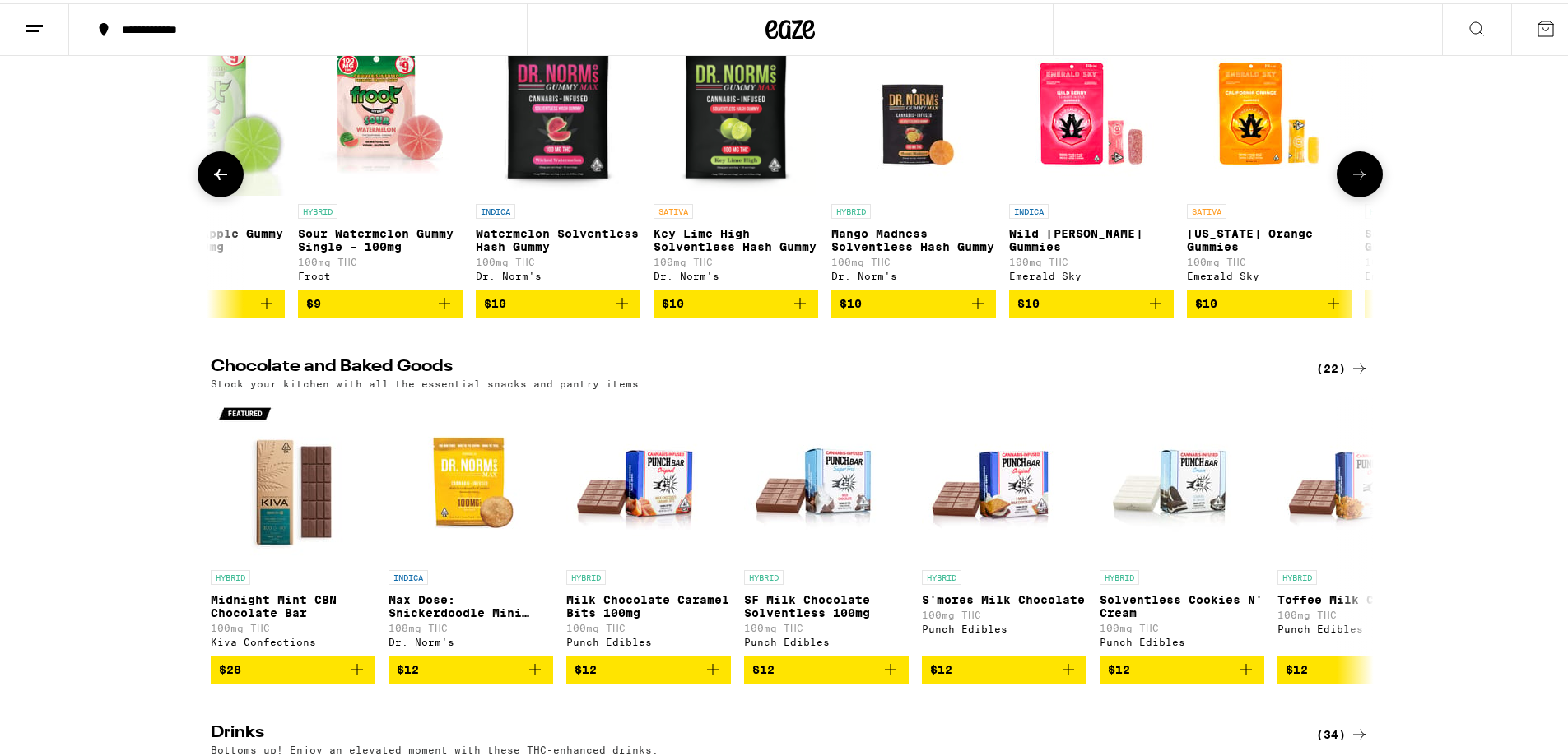
click at [1358, 181] on icon at bounding box center [1359, 170] width 20 height 20
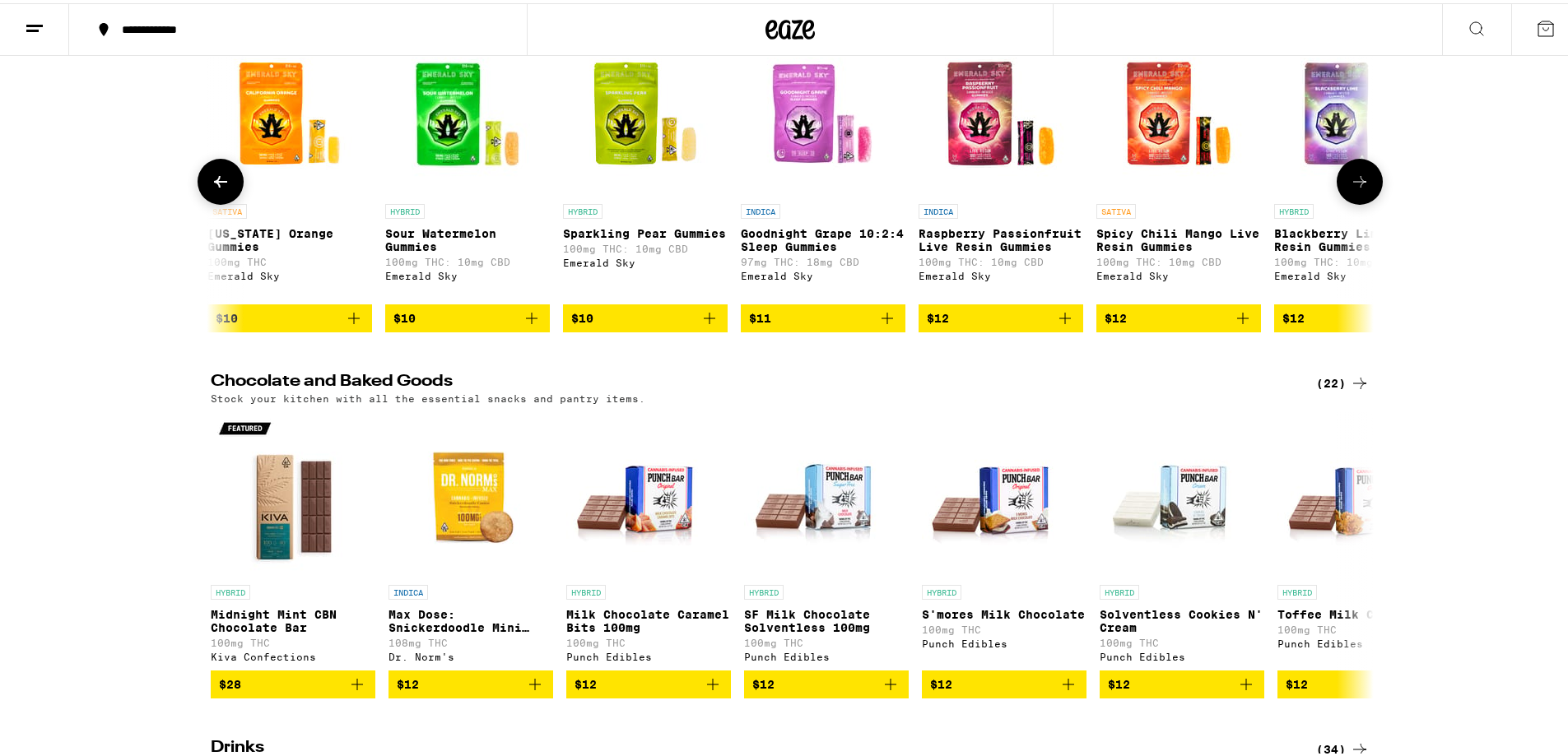
click at [1358, 188] on icon at bounding box center [1359, 178] width 20 height 20
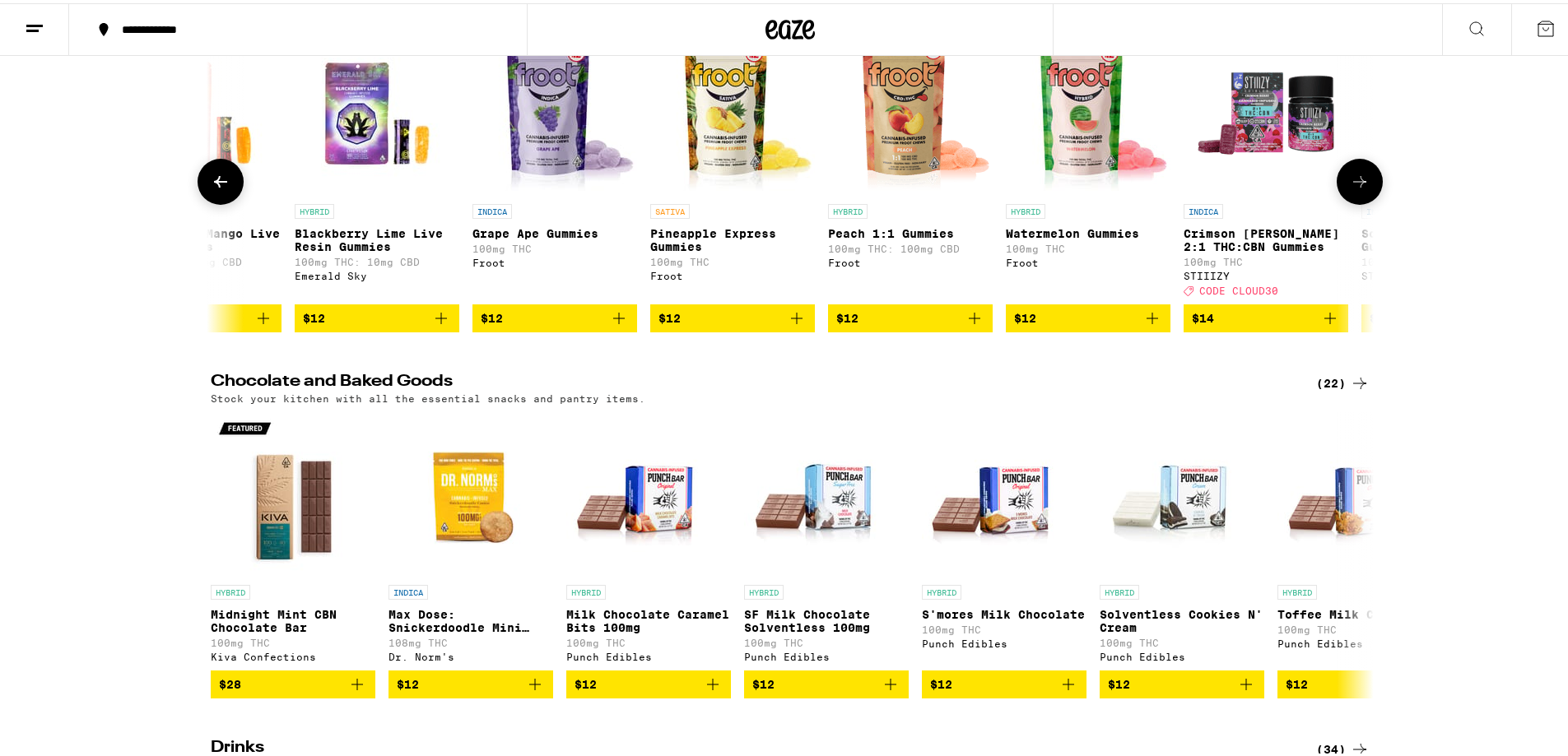
click at [1358, 188] on icon at bounding box center [1359, 178] width 20 height 20
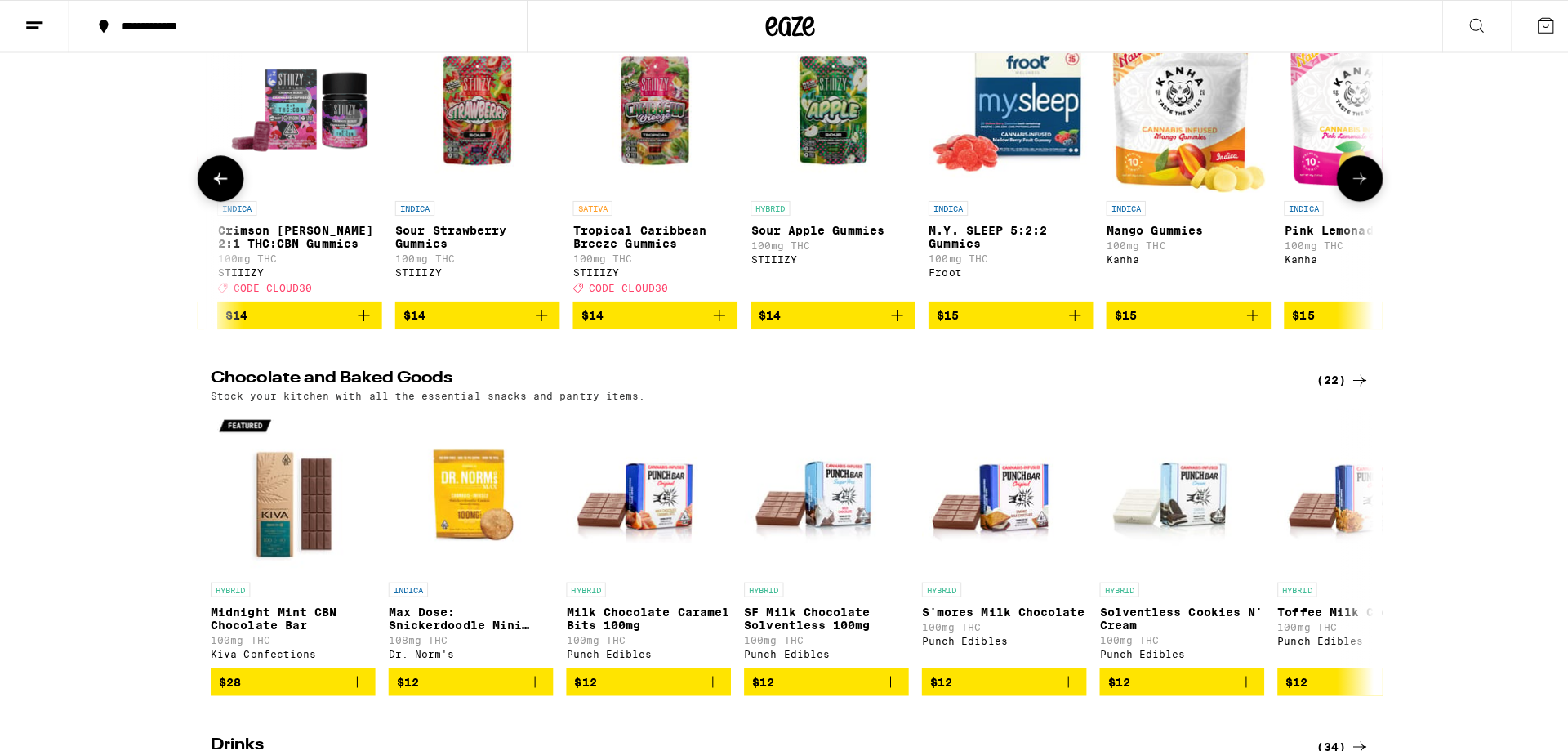
scroll to position [0, 3887]
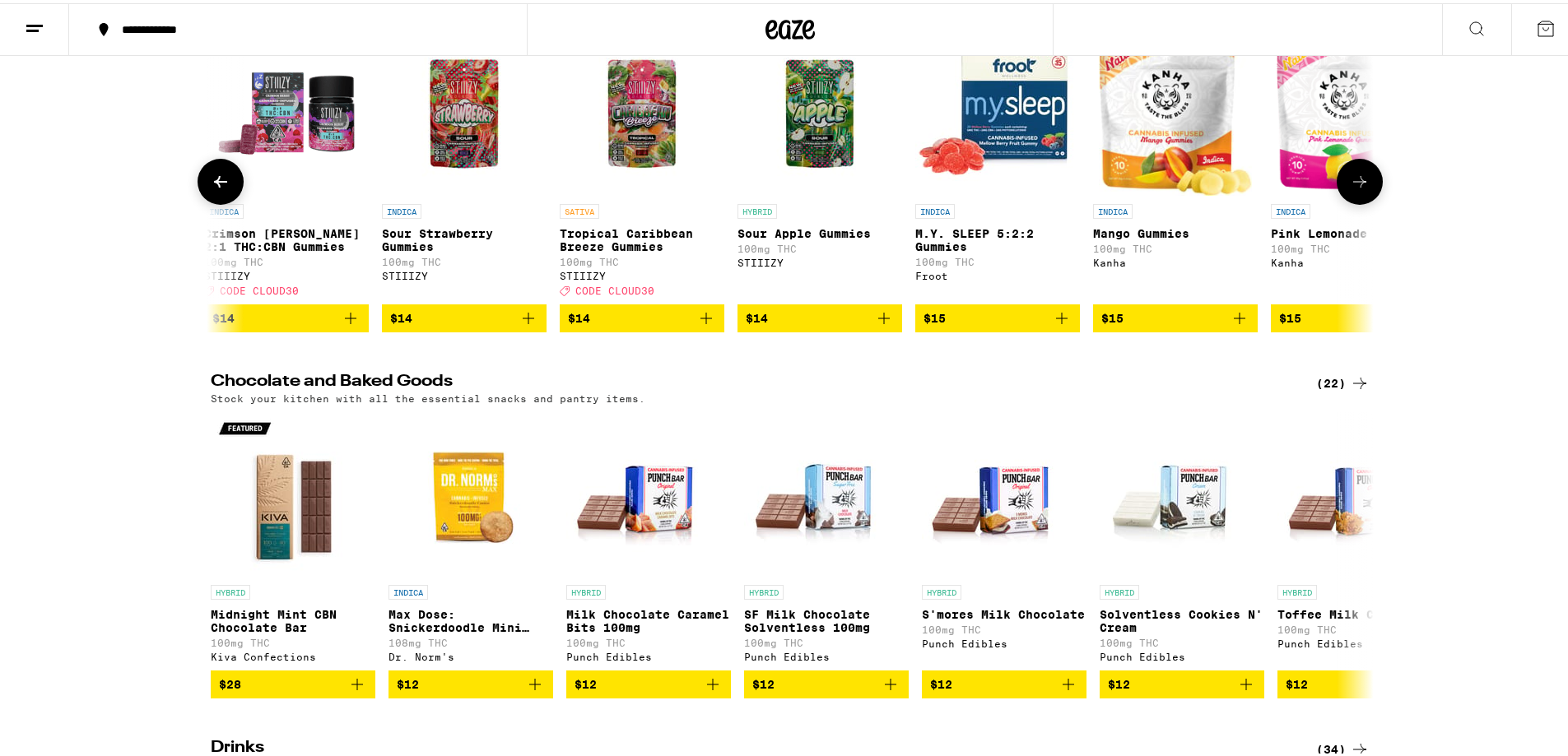
click at [969, 250] on p "M.Y. SLEEP 5:2:2 Gummies" at bounding box center [997, 237] width 165 height 26
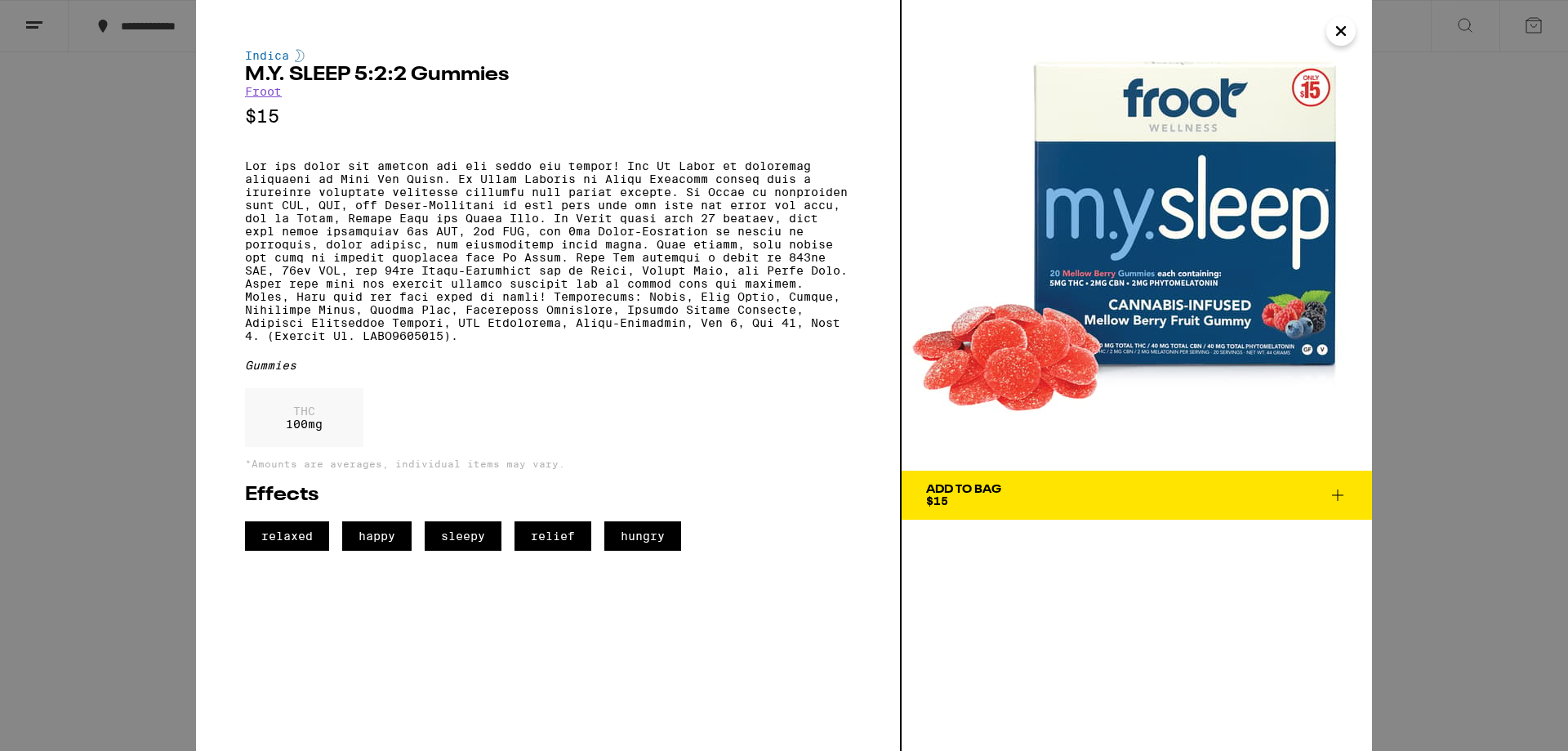
click at [1338, 498] on icon at bounding box center [1338, 495] width 12 height 12
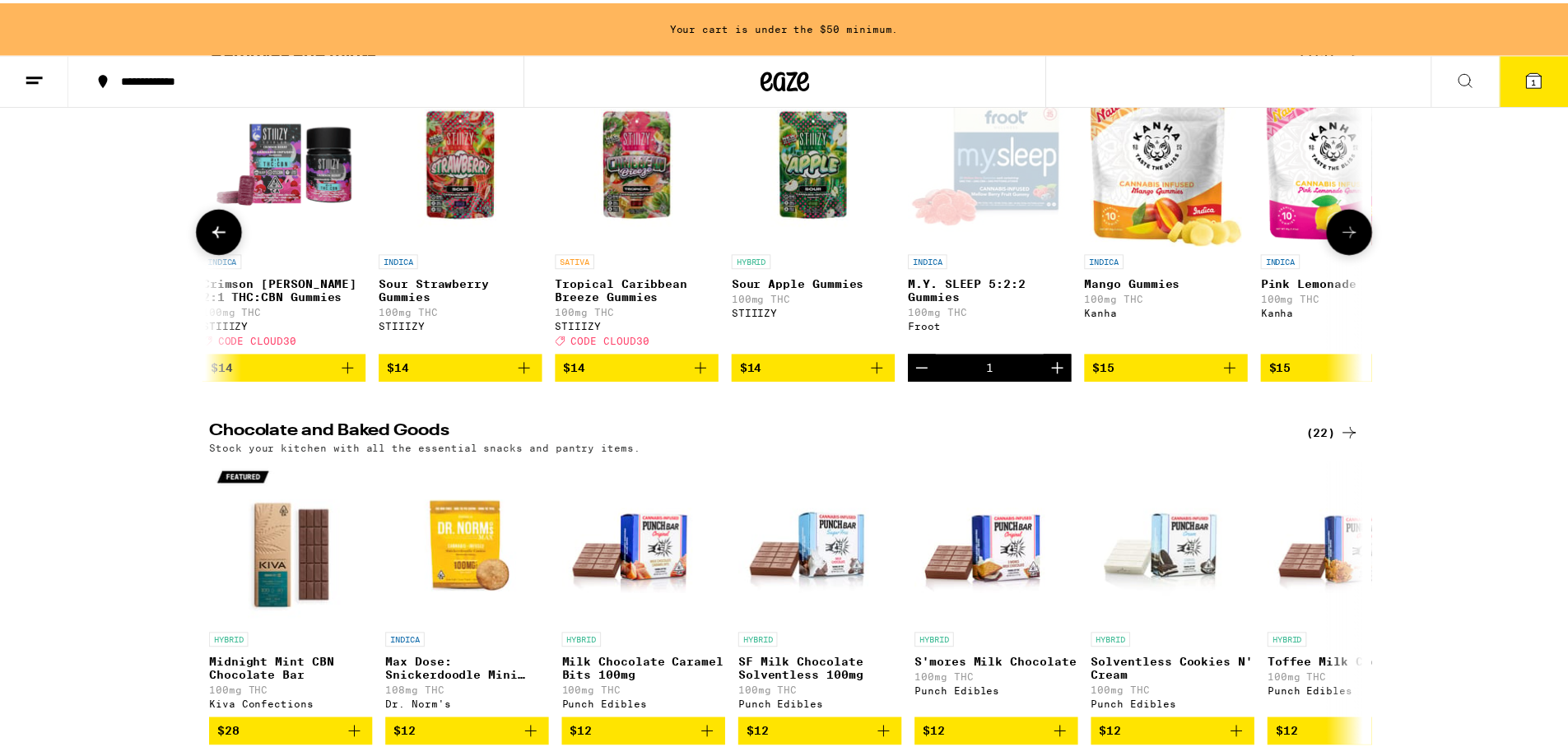
scroll to position [5153, 0]
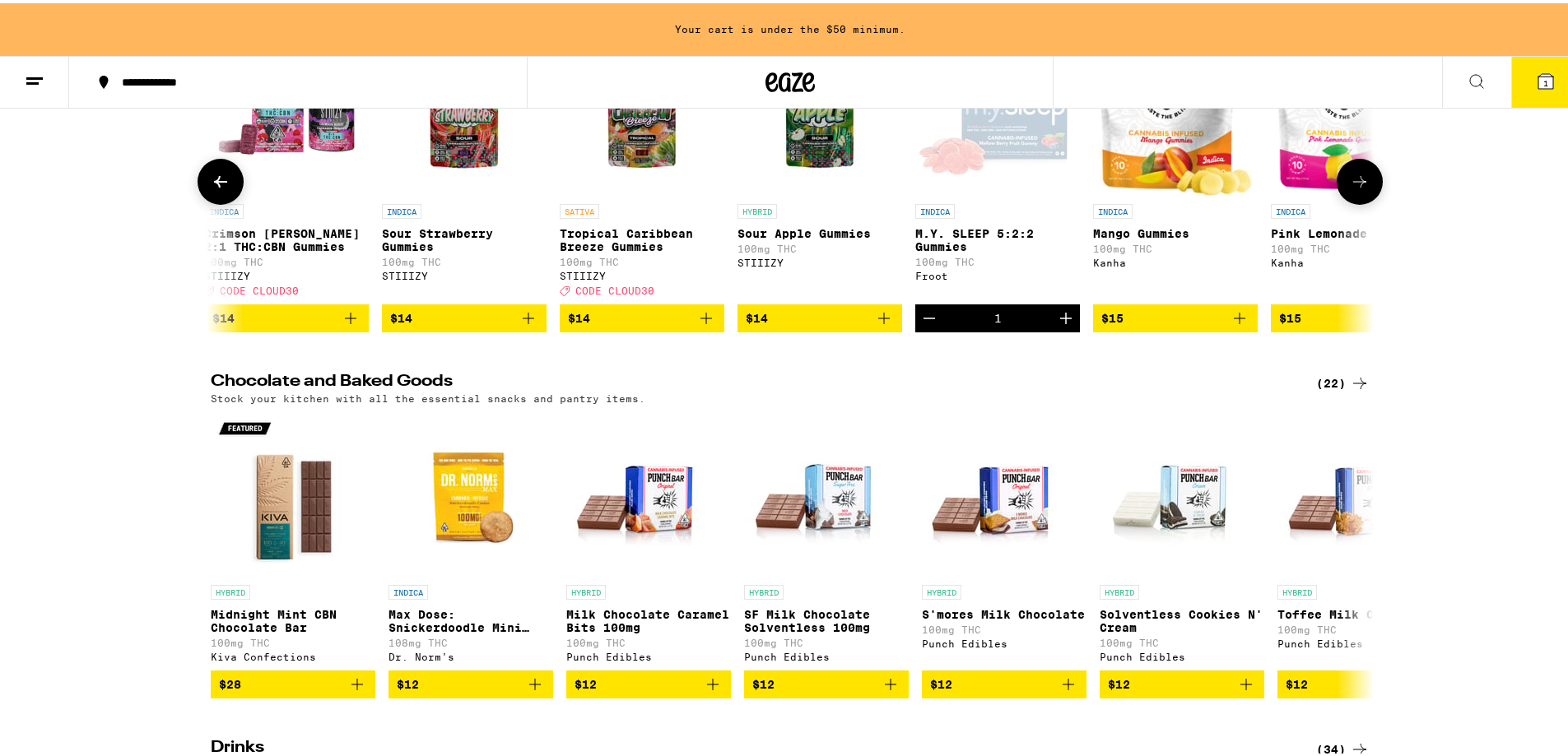
click at [1061, 325] on icon "Increment" at bounding box center [1065, 315] width 20 height 20
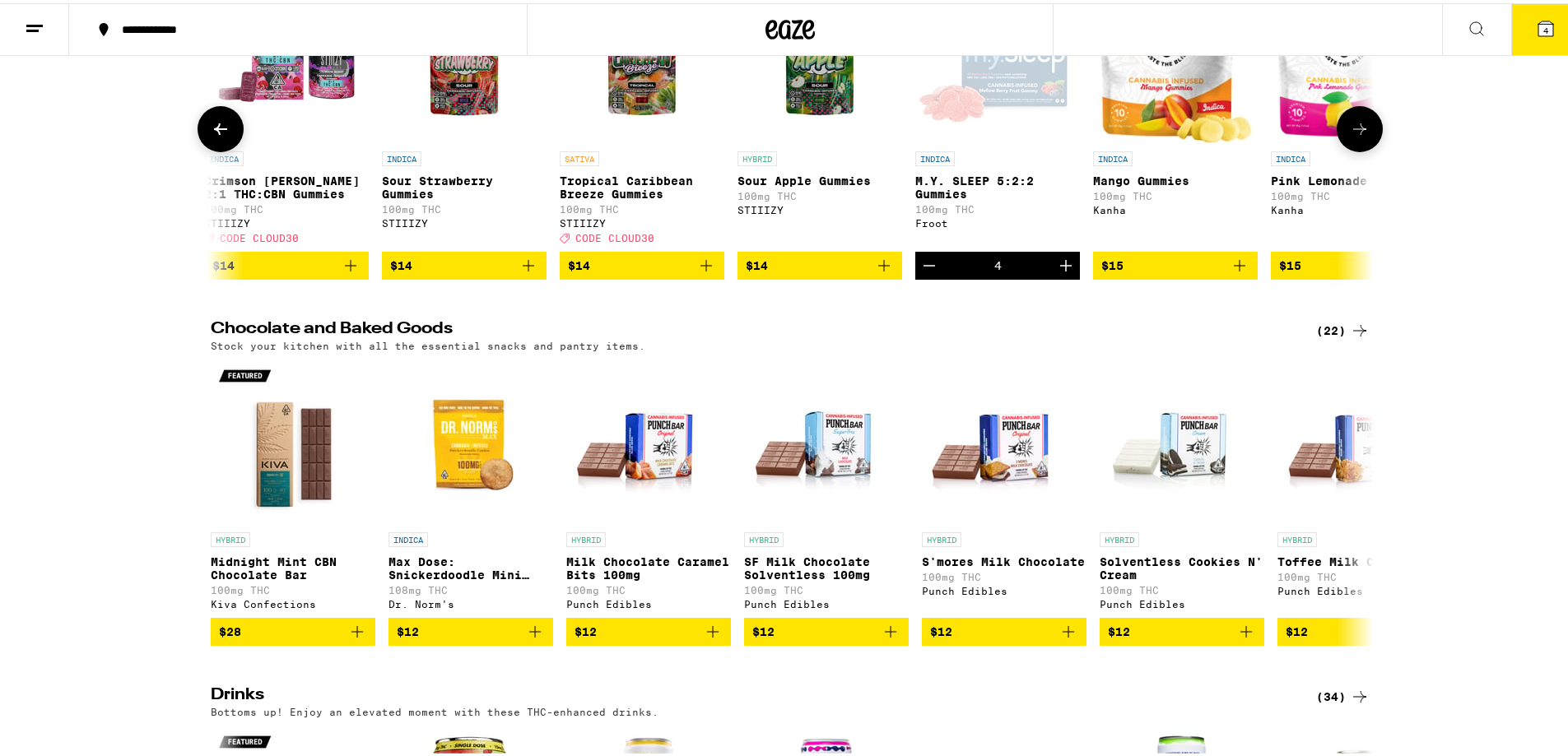
scroll to position [5100, 0]
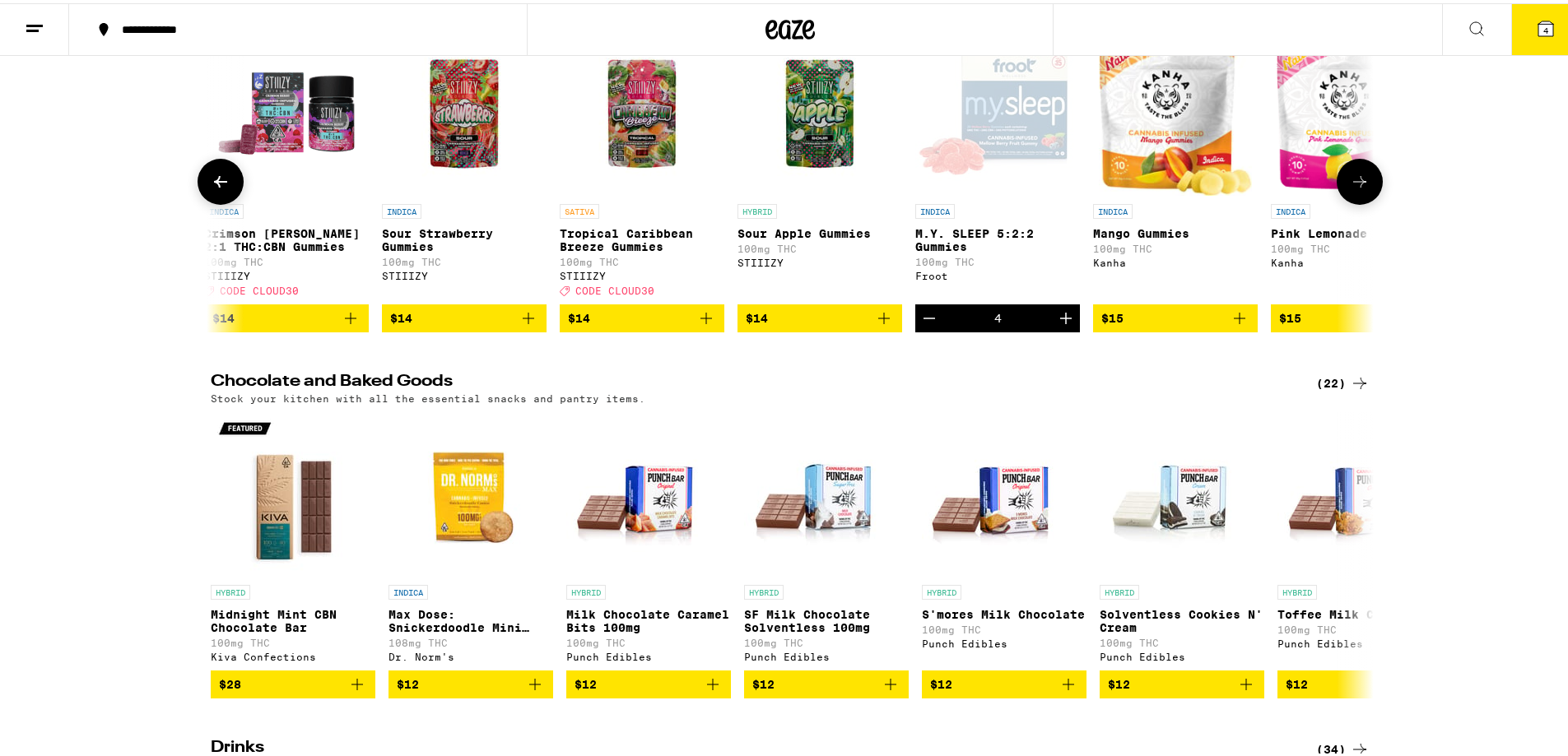
click at [1061, 325] on icon "Increment" at bounding box center [1065, 315] width 20 height 20
click at [1543, 25] on span "5" at bounding box center [1546, 27] width 5 height 10
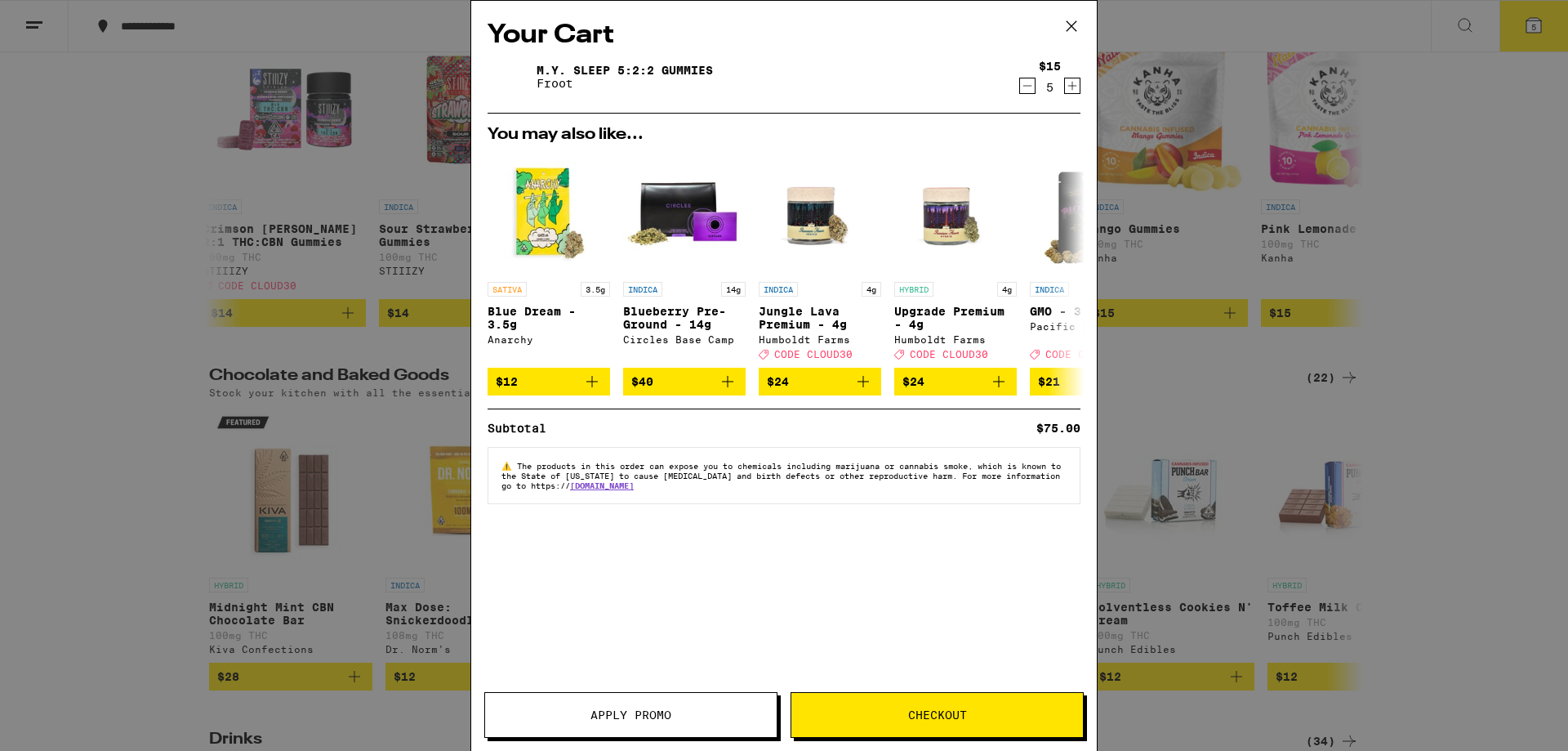
click at [923, 715] on span "Checkout" at bounding box center [937, 715] width 58 height 12
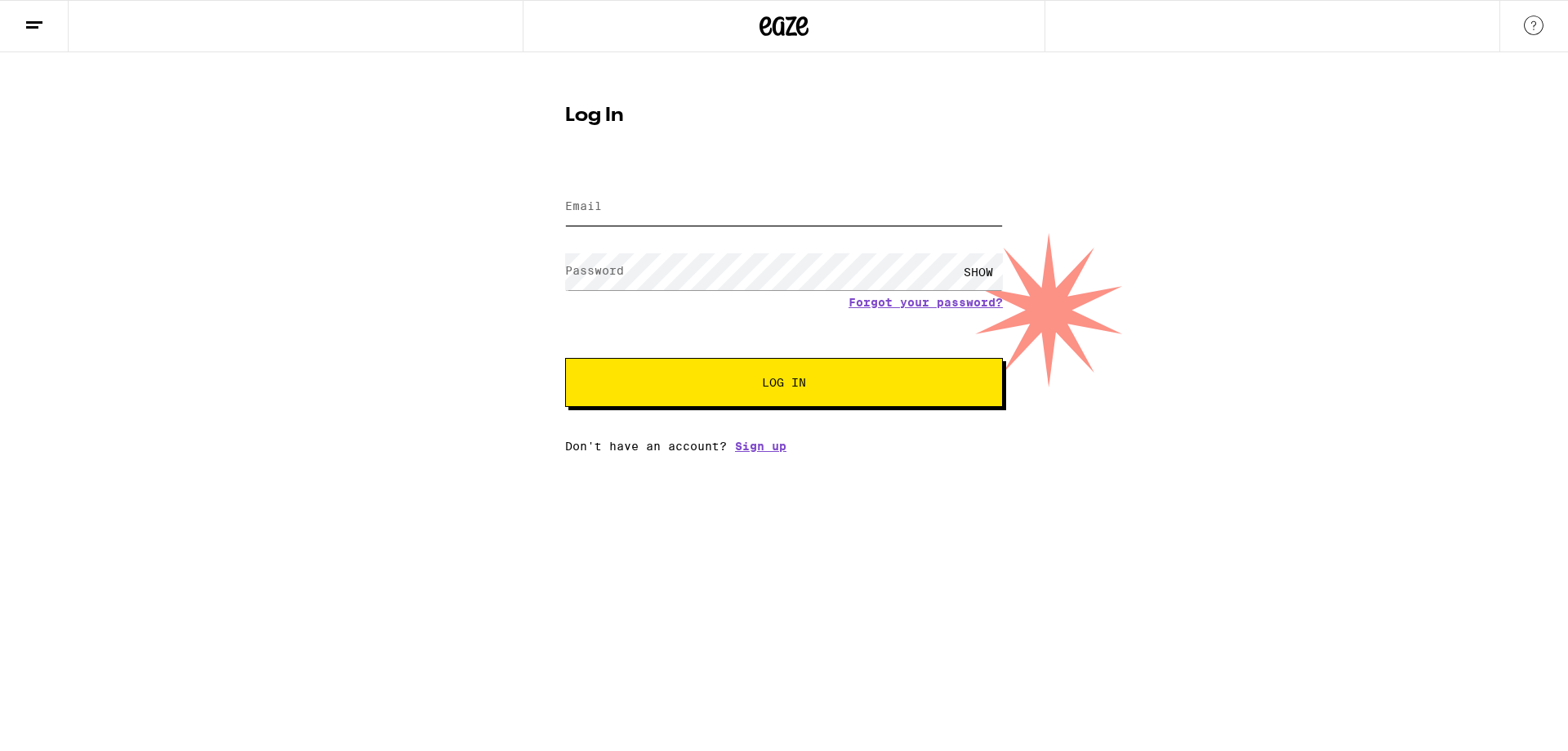
type input "[EMAIL_ADDRESS][DOMAIN_NAME]"
click at [785, 387] on span "Log In" at bounding box center [784, 383] width 44 height 12
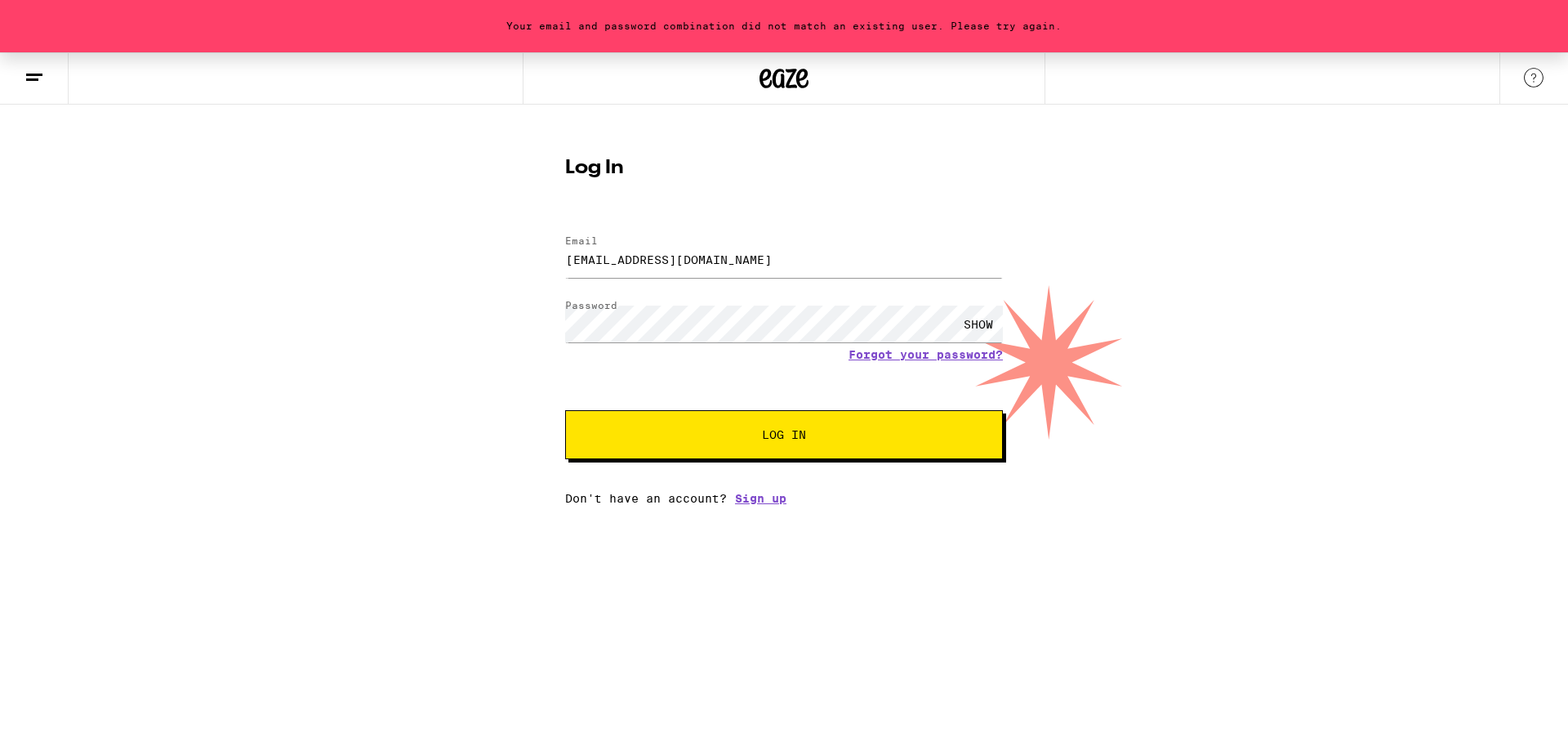
click at [965, 324] on div "SHOW" at bounding box center [978, 323] width 49 height 36
click at [565, 411] on button "Log In" at bounding box center [784, 435] width 437 height 49
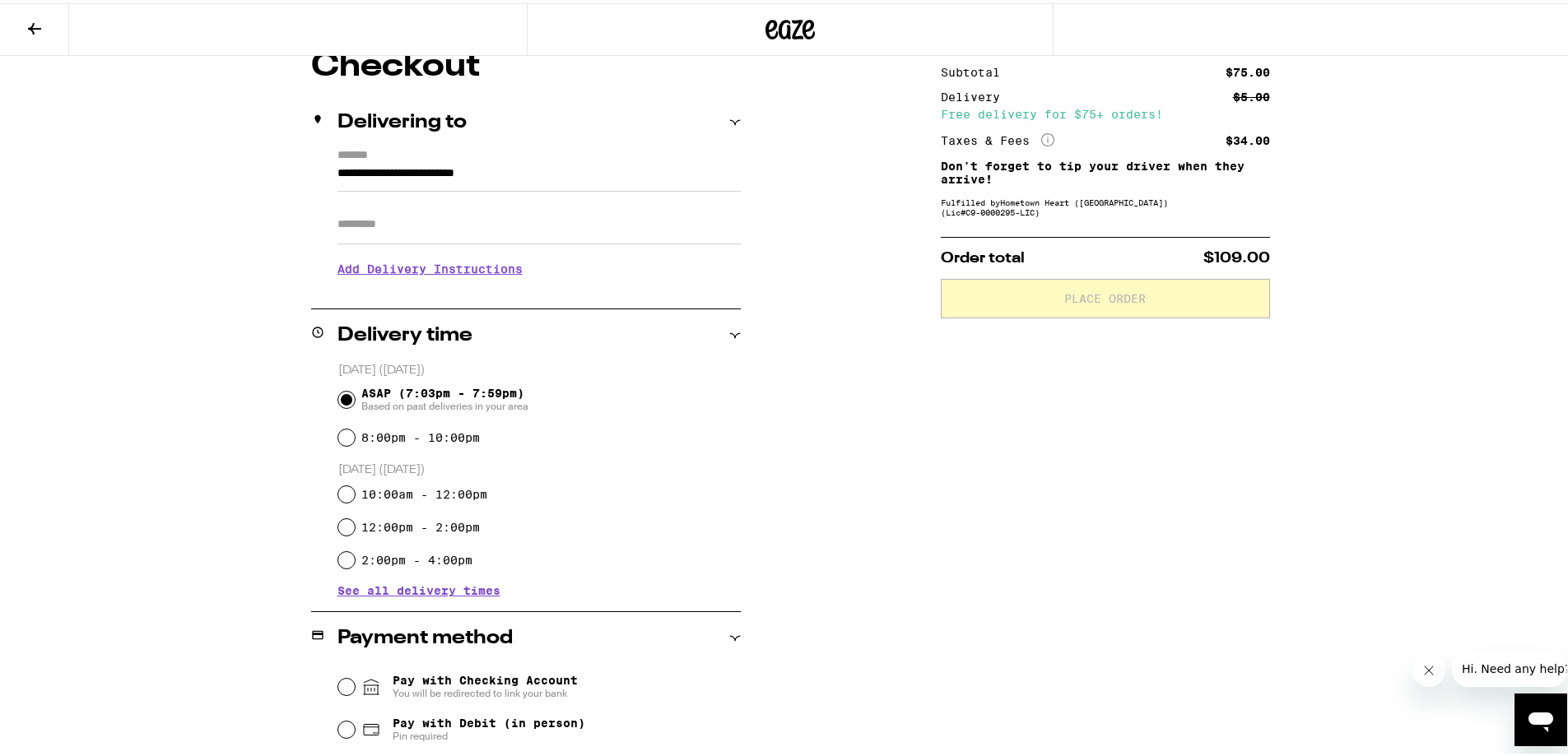
scroll to position [310, 0]
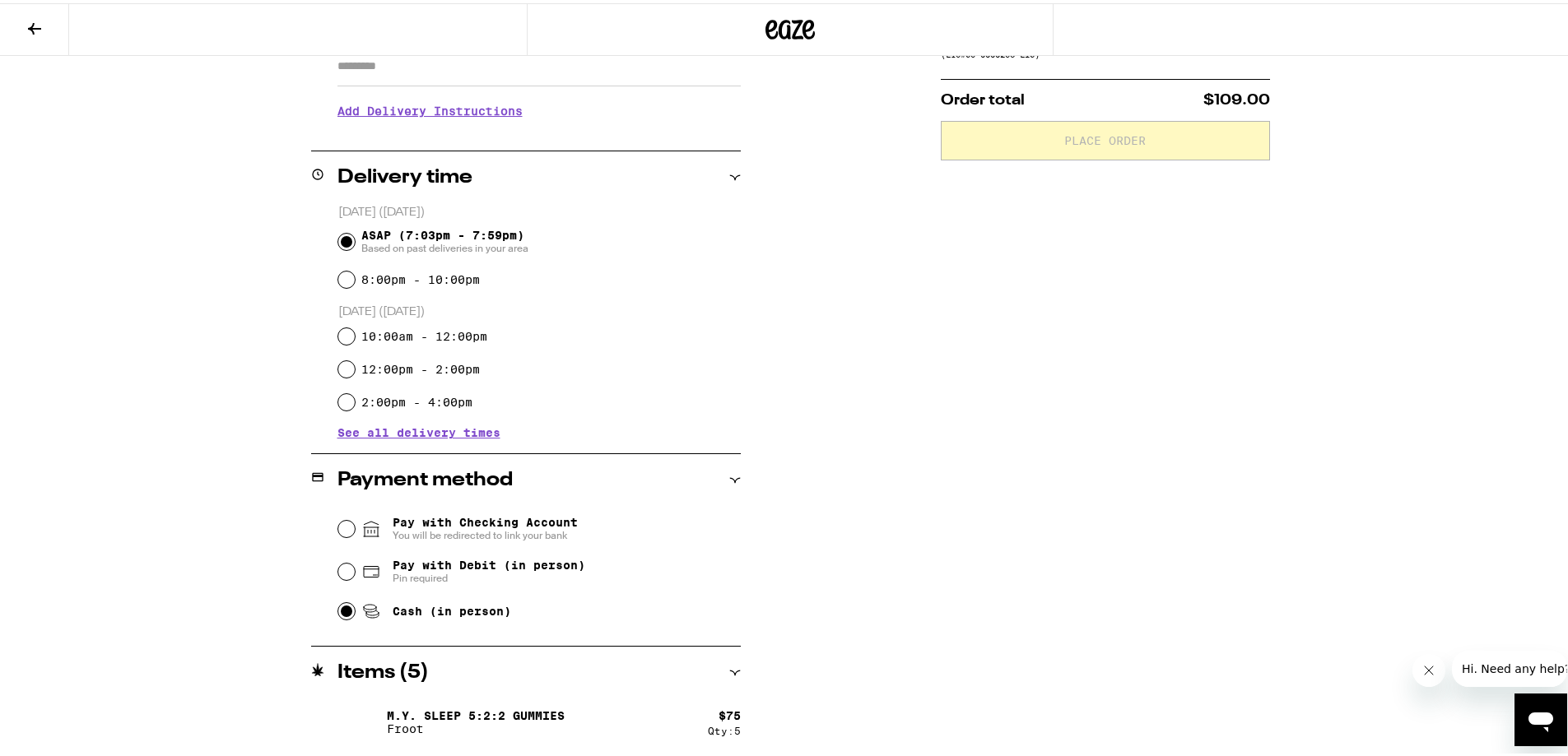
click at [338, 606] on input "Cash (in person)" at bounding box center [346, 608] width 16 height 16
radio input "true"
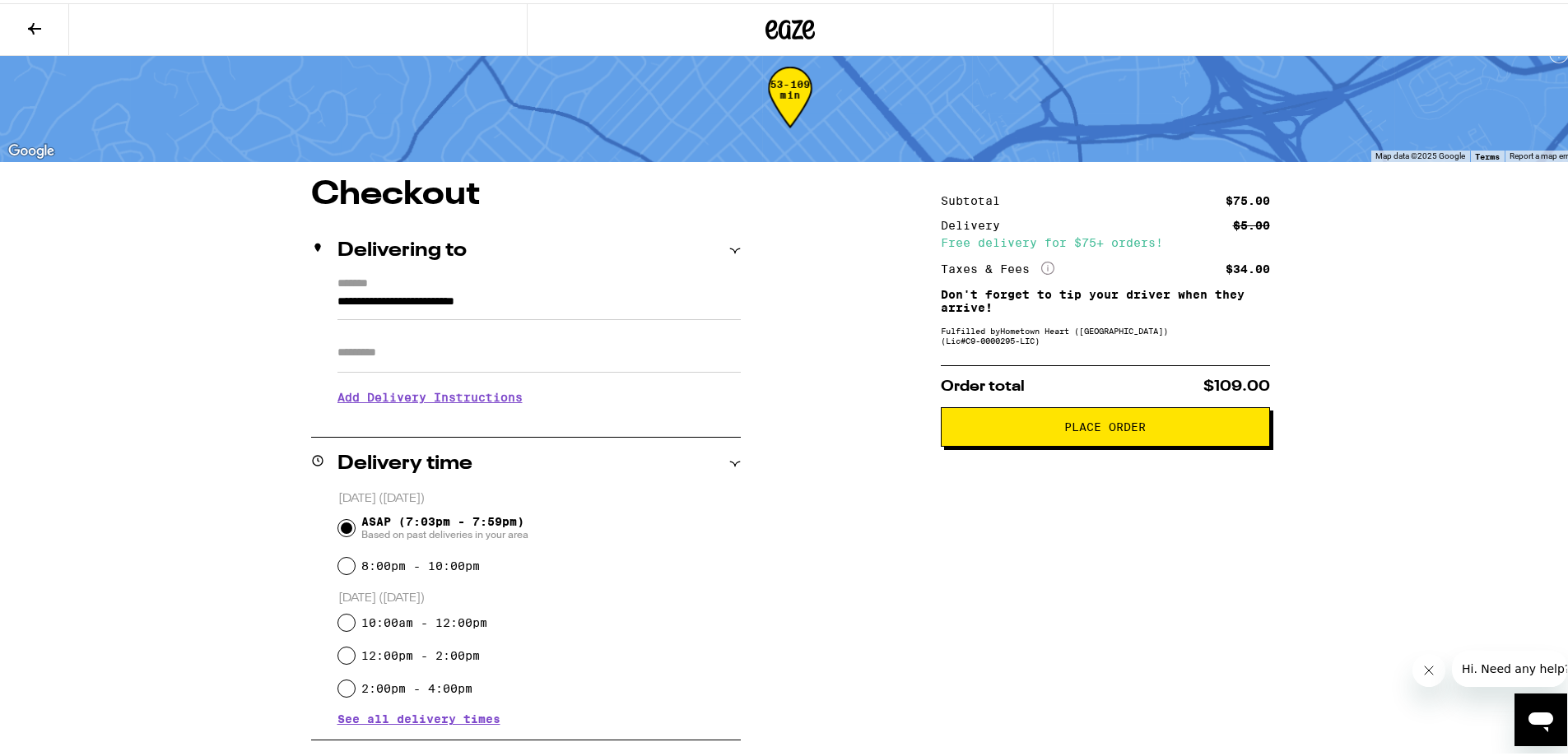
scroll to position [0, 0]
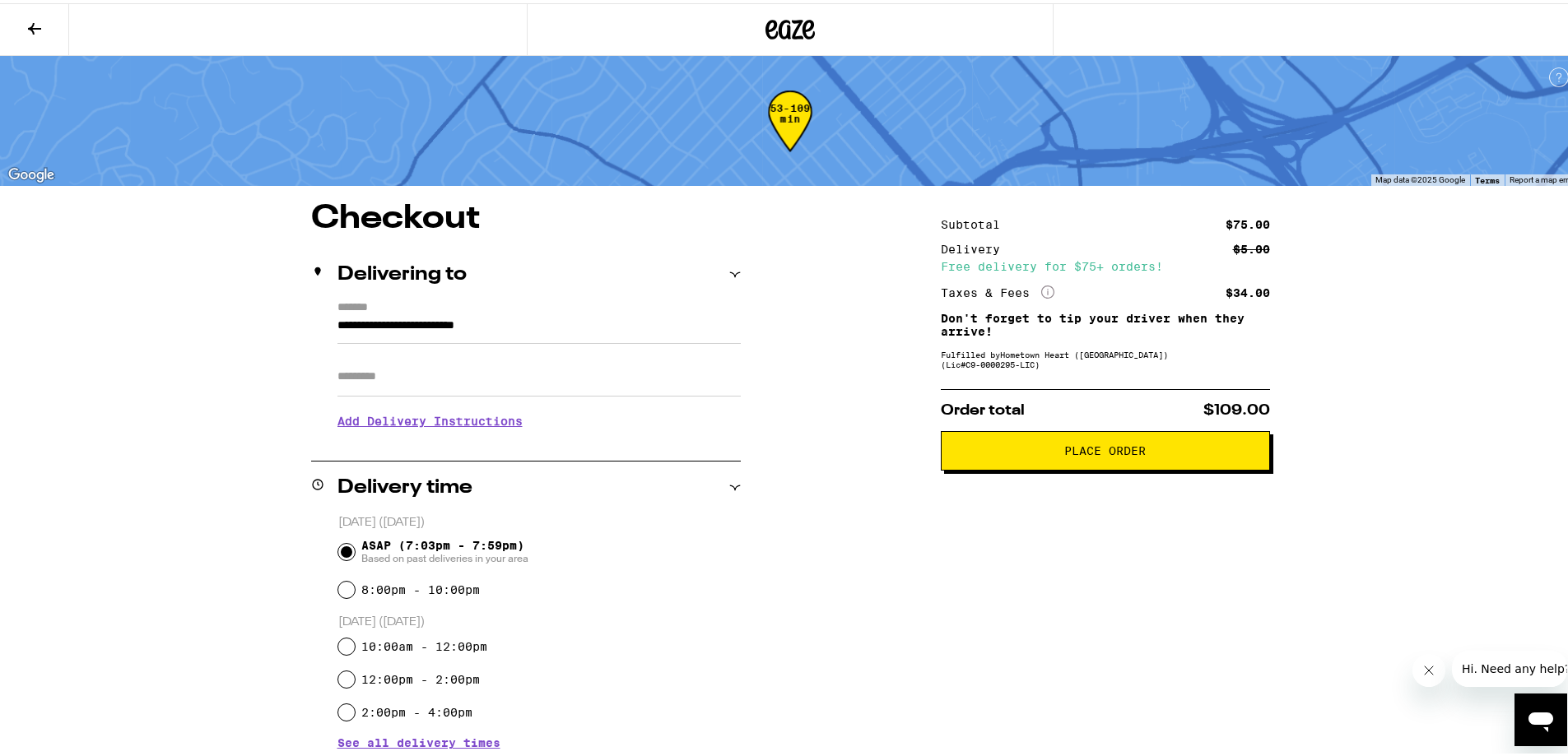
click at [1123, 451] on span "Place Order" at bounding box center [1105, 447] width 82 height 12
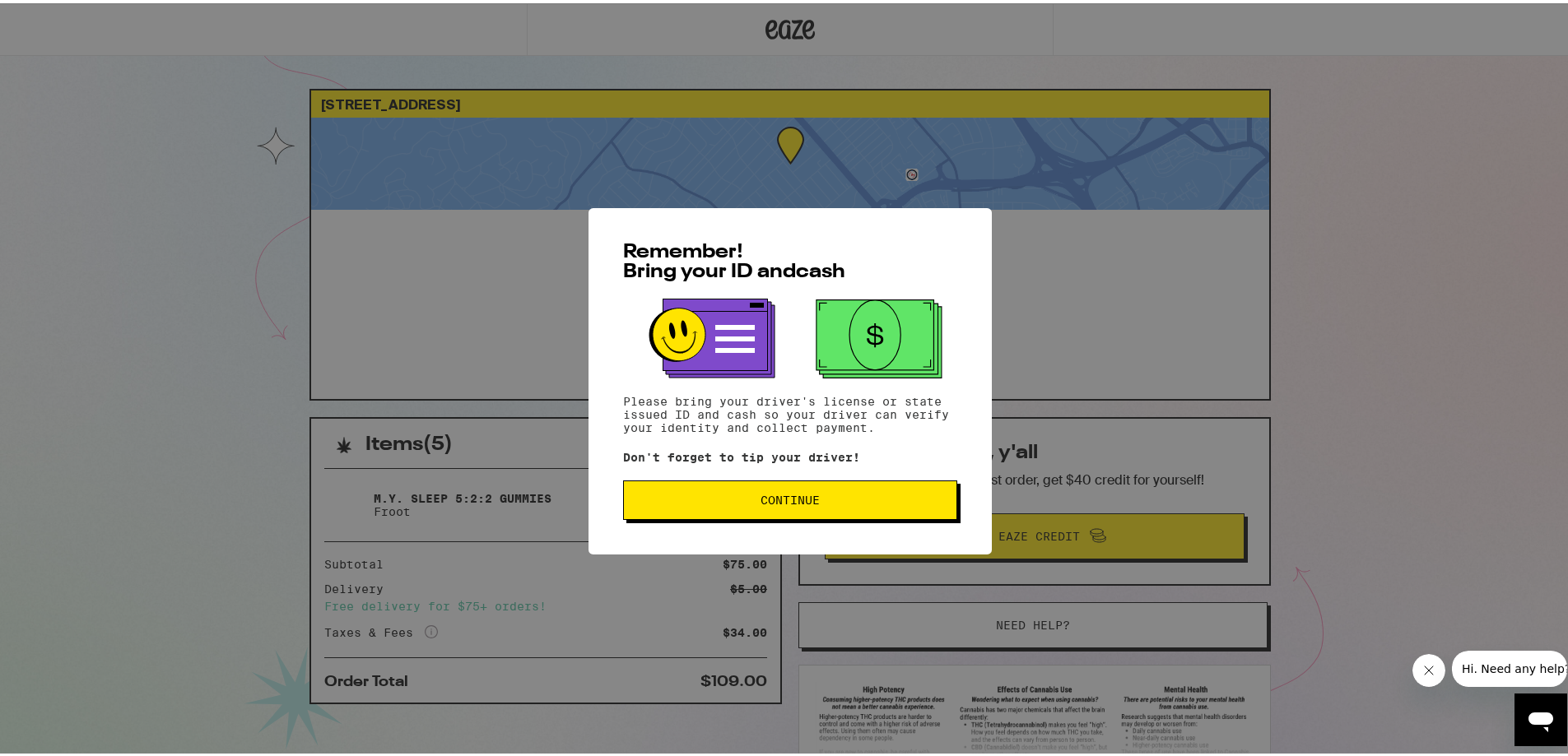
click at [772, 503] on span "Continue" at bounding box center [790, 497] width 59 height 12
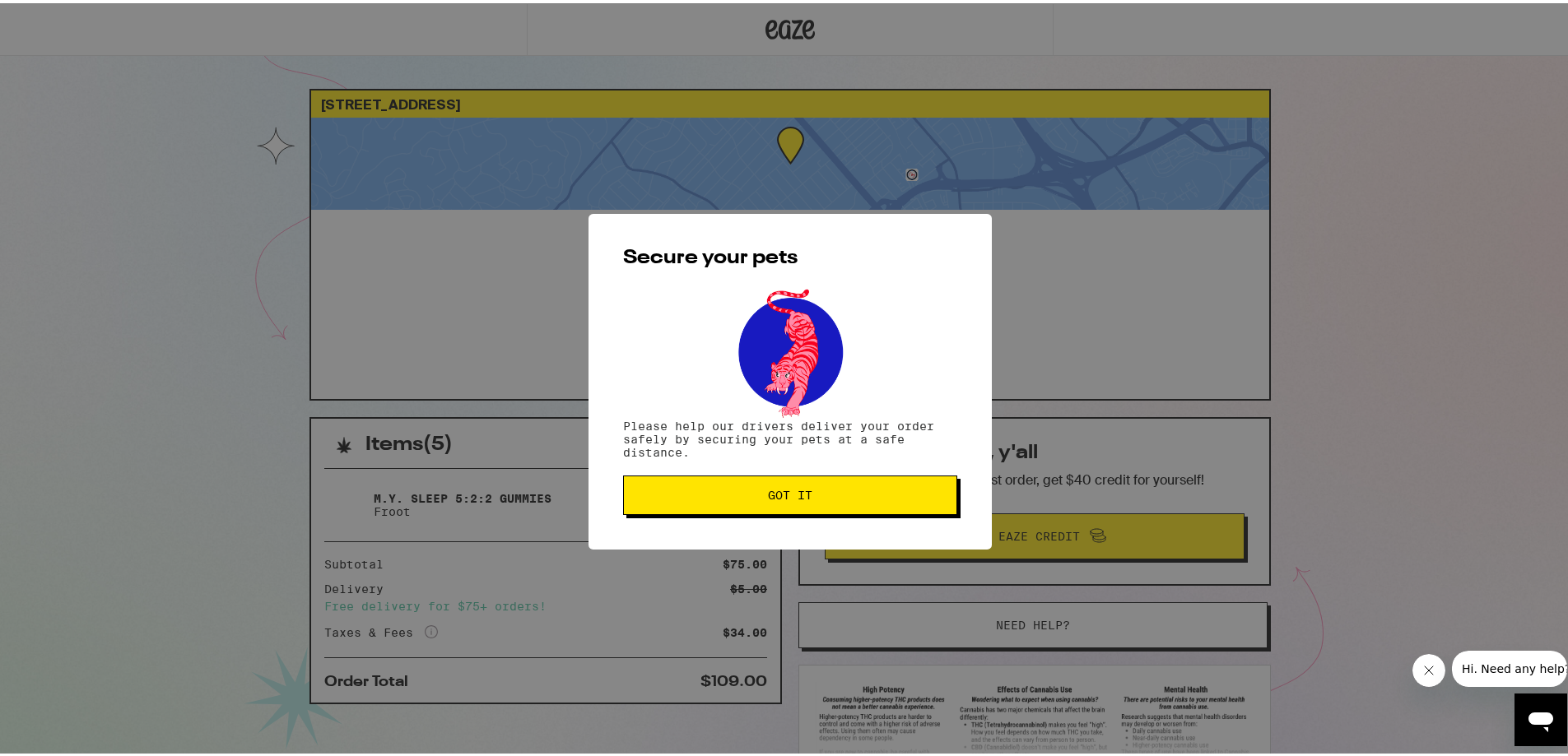
click at [772, 504] on button "Got it" at bounding box center [790, 492] width 334 height 39
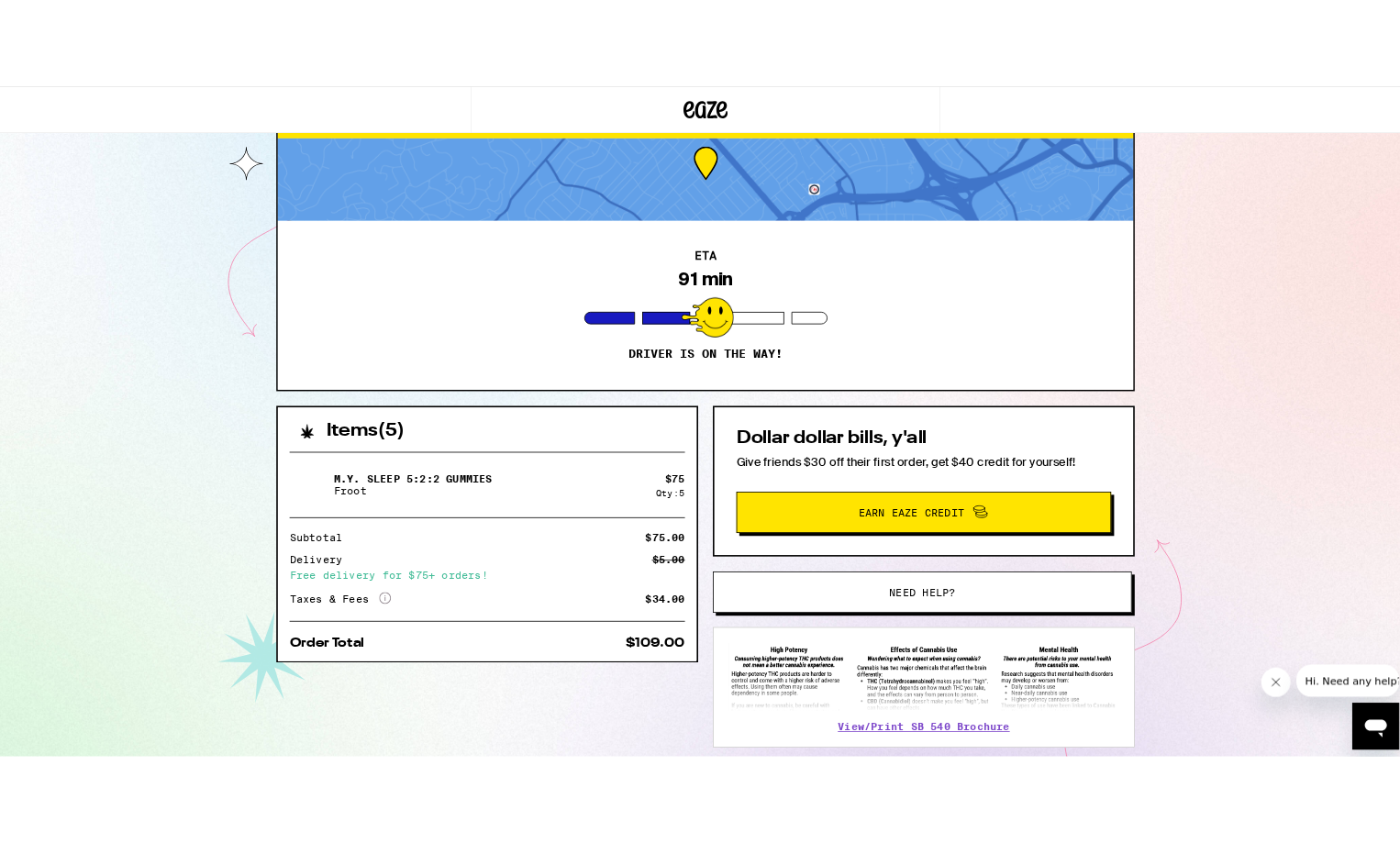
scroll to position [92, 0]
